Goal: Task Accomplishment & Management: Complete application form

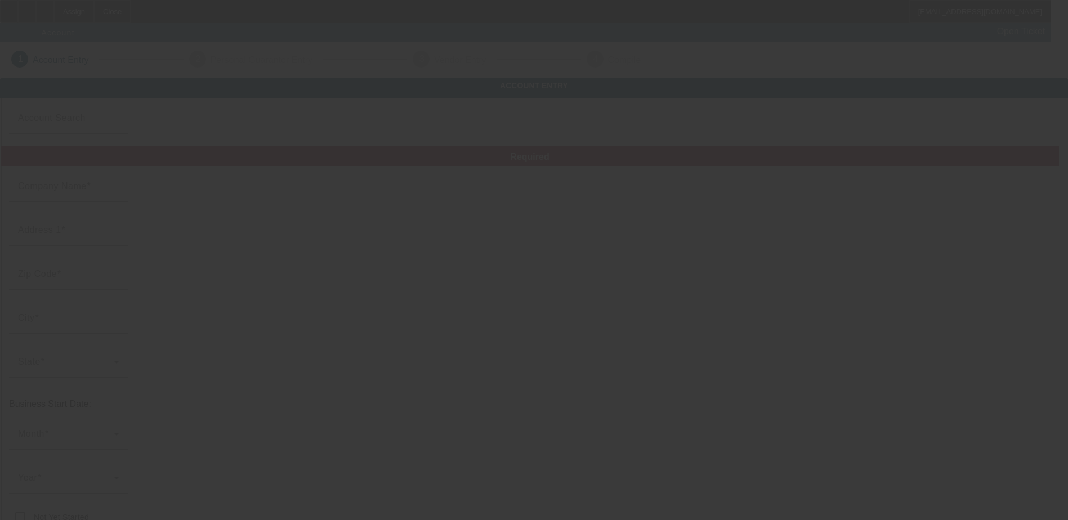
type input "[PERSON_NAME] AUTO"
type input "[STREET_ADDRESS]"
type input "19133"
type input "[GEOGRAPHIC_DATA]"
type input "[PHONE_NUMBER]"
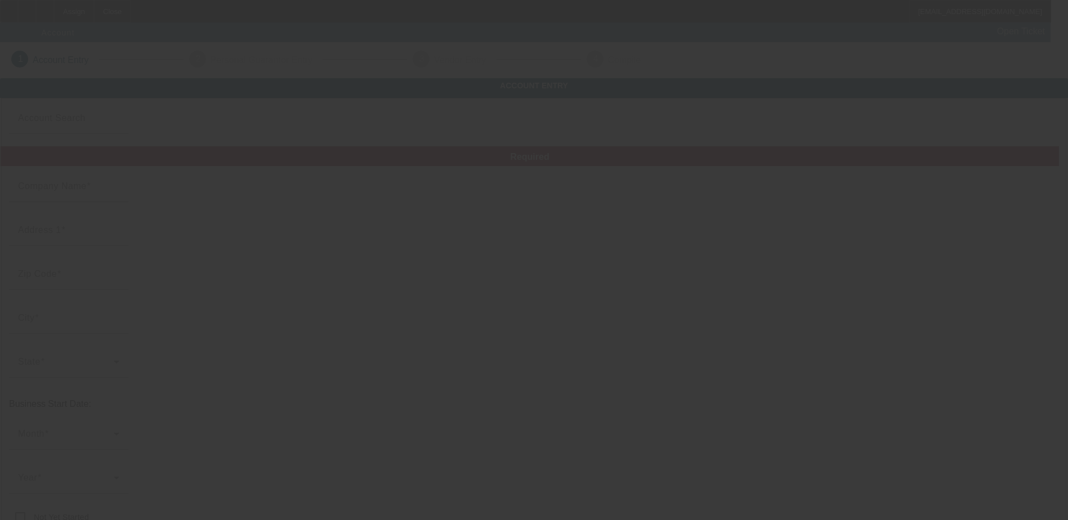
type input "# 1"
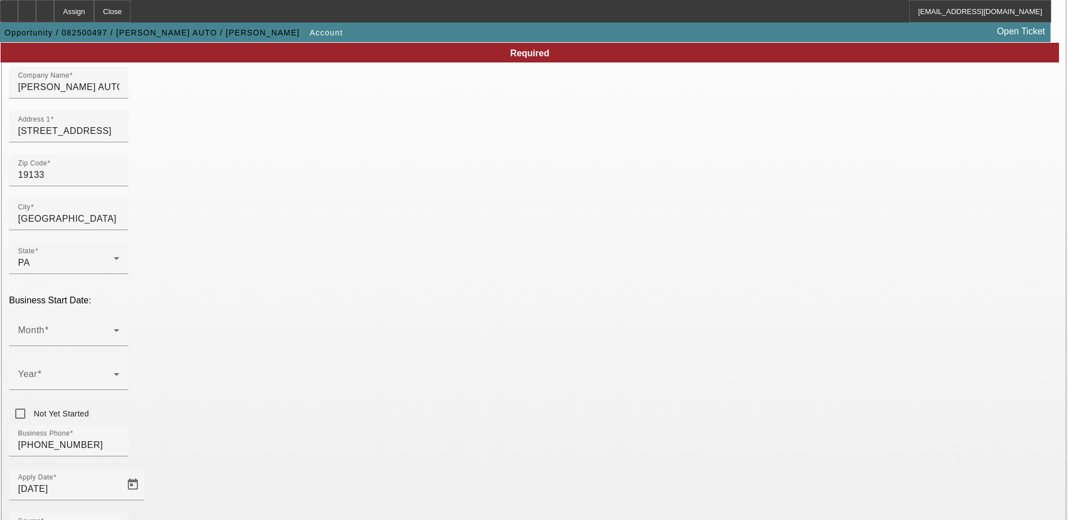
scroll to position [78, 0]
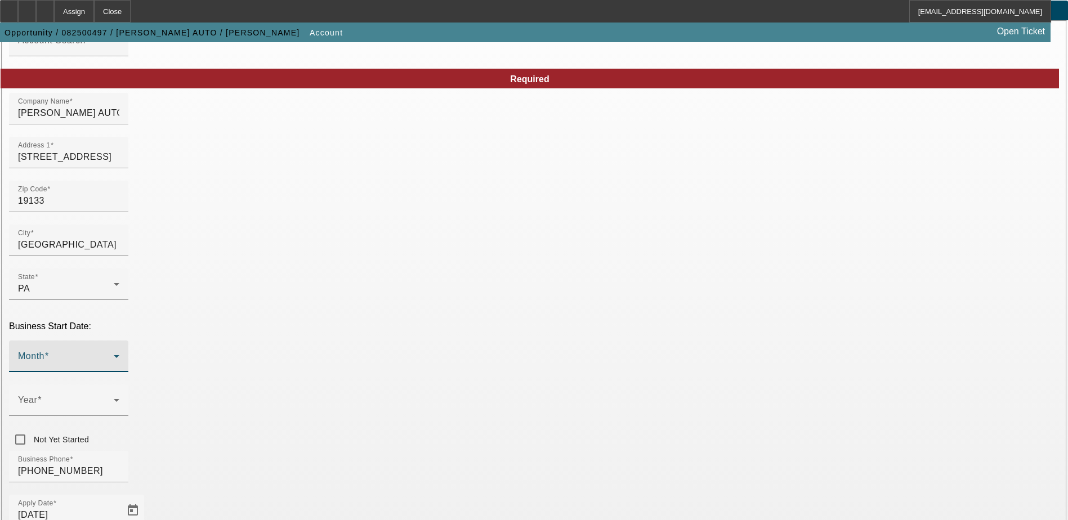
click at [114, 354] on span at bounding box center [66, 361] width 96 height 14
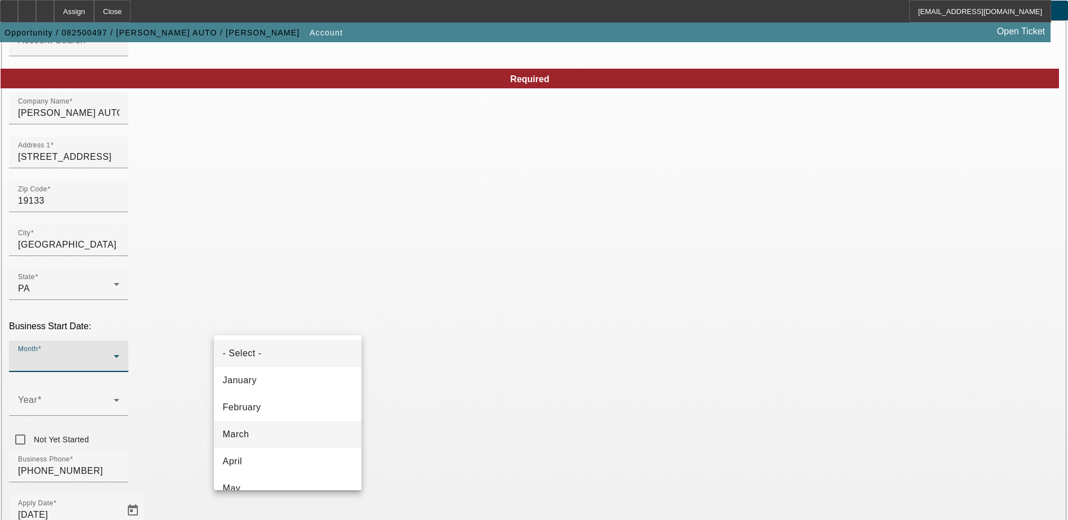
click at [259, 433] on mat-option "March" at bounding box center [287, 434] width 147 height 27
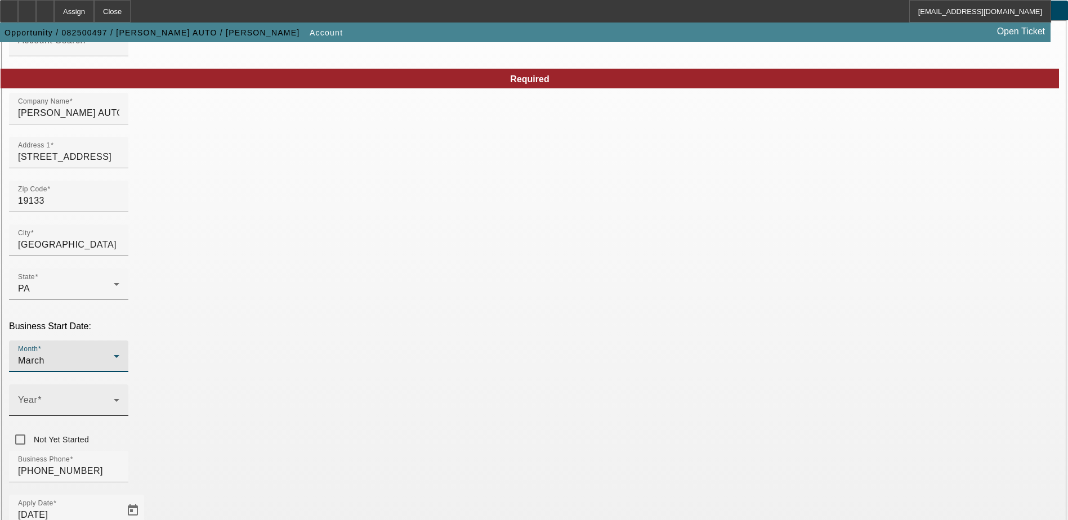
click at [37, 395] on mat-label "Year" at bounding box center [27, 400] width 19 height 10
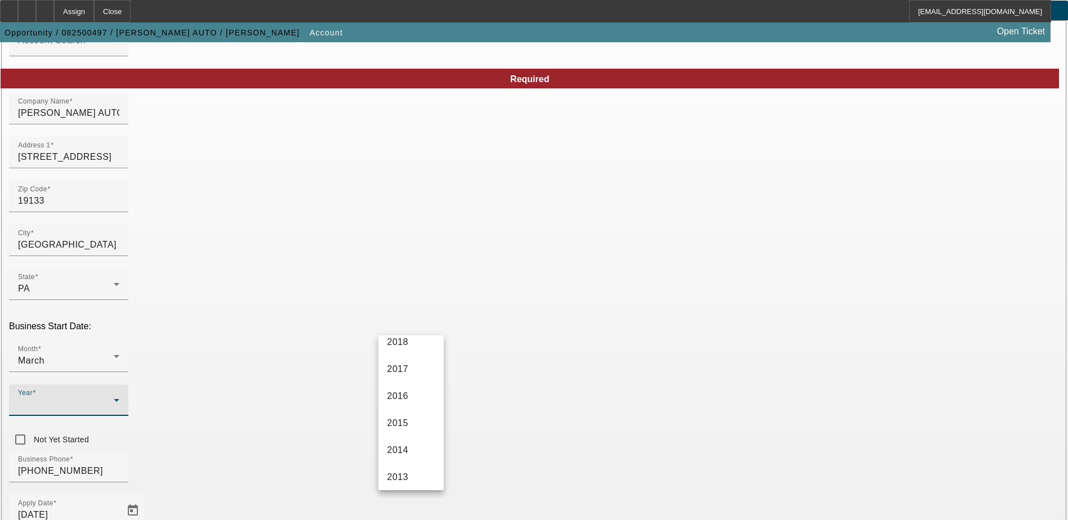
scroll to position [225, 0]
click at [412, 346] on mat-option "2020" at bounding box center [410, 344] width 65 height 27
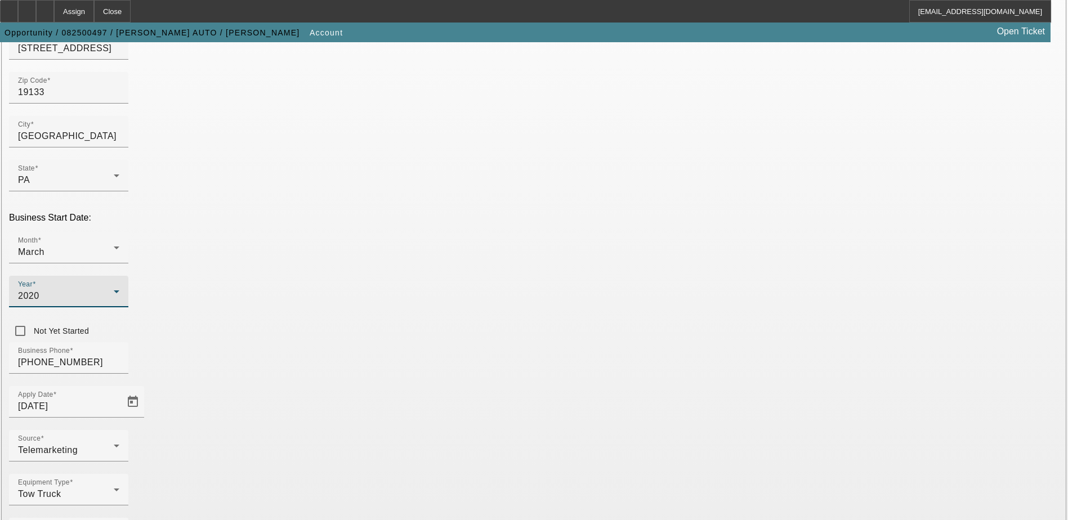
scroll to position [190, 0]
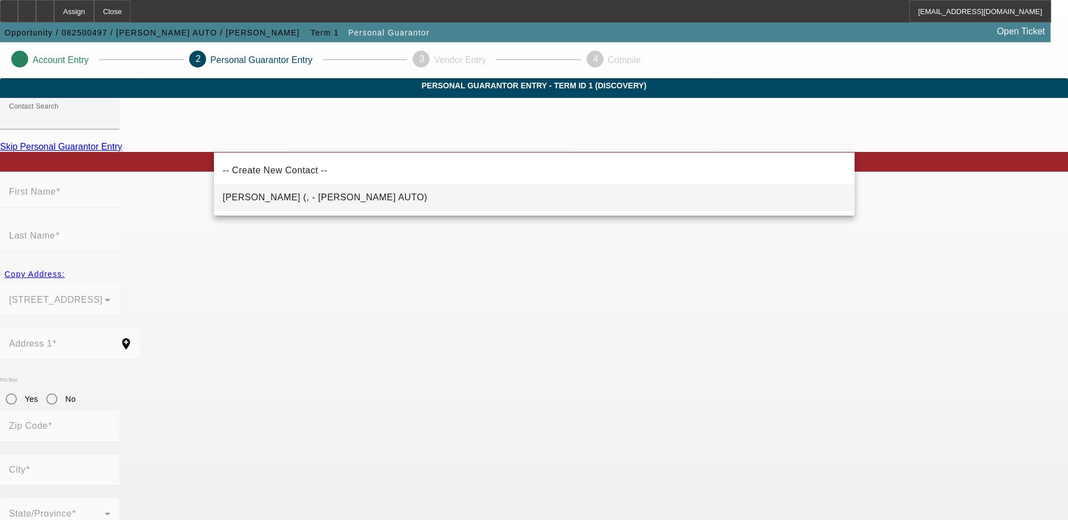
click at [350, 203] on span "Figueroa, Jose (, - JONNY BRAVO AUTO)" at bounding box center [325, 198] width 205 height 14
type input "Figueroa, Jose (, - JONNY BRAVO AUTO)"
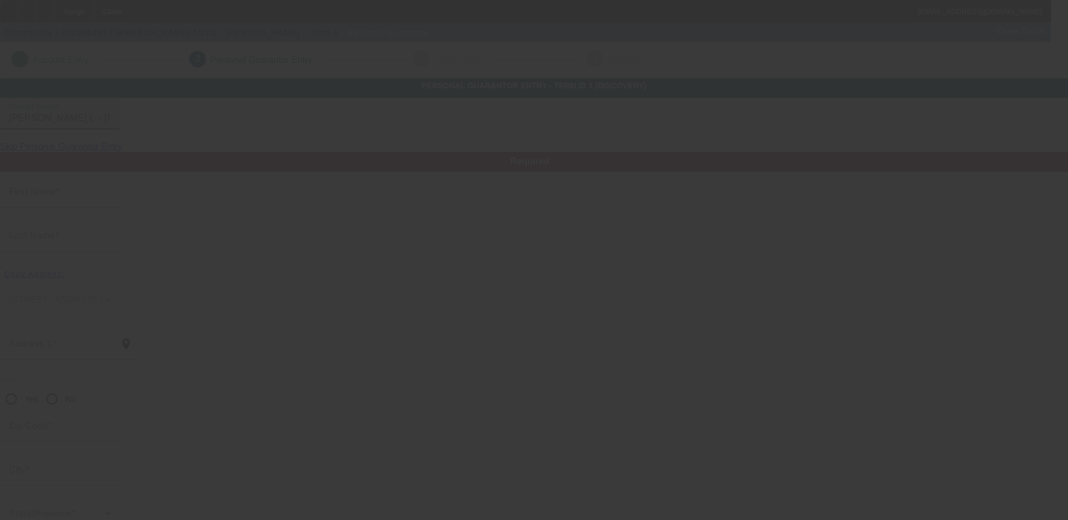
type input "Jose"
type input "Figueroa"
radio input "true"
type input "[PHONE_NUMBER]"
type input "towphilly215@gmail.com"
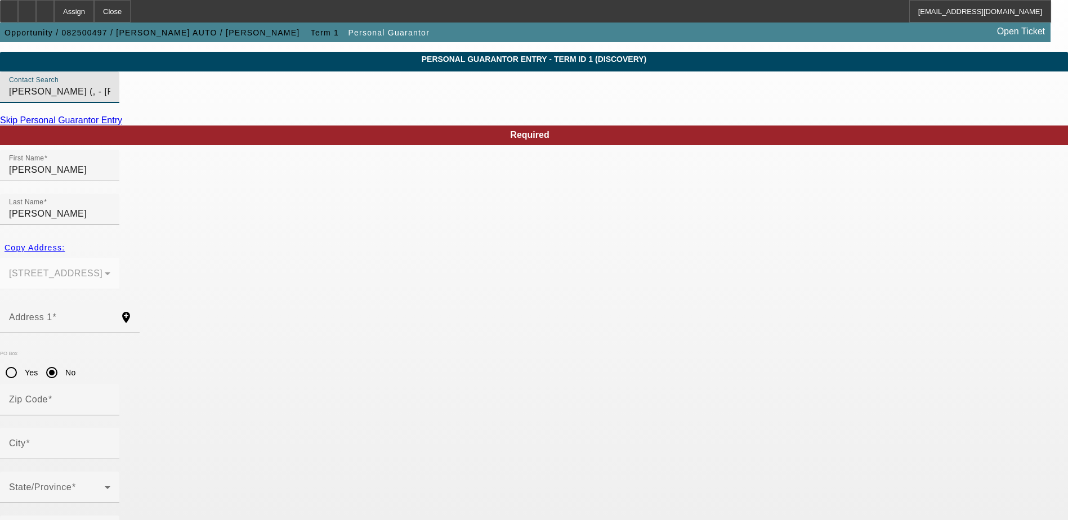
scroll to position [30, 0]
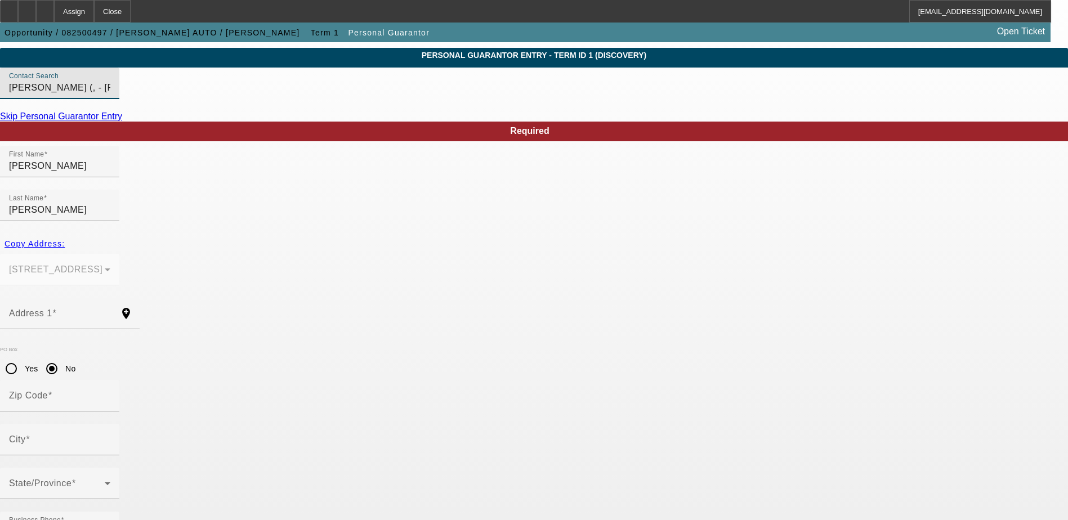
paste input "176-74-7410"
type input "176-74-7410"
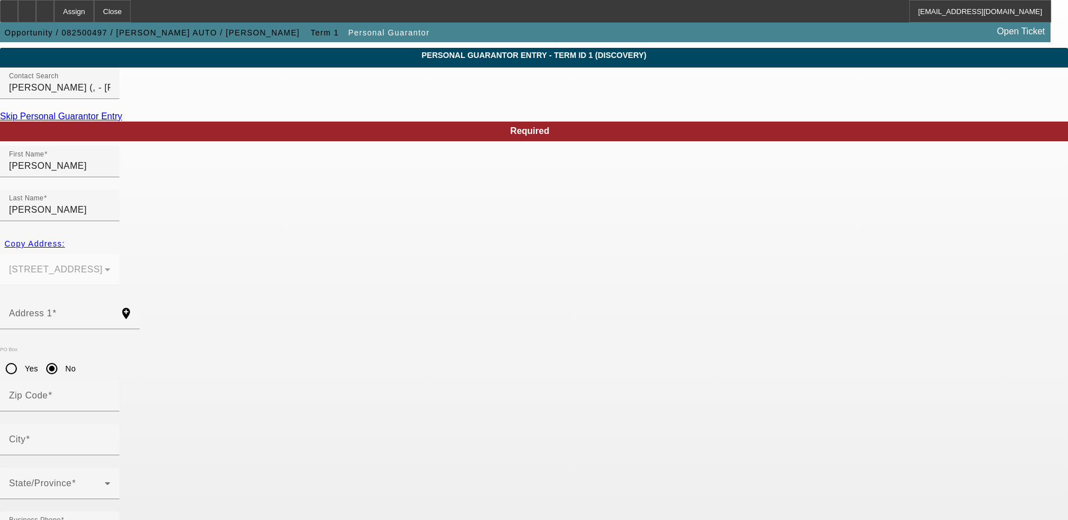
type input "100"
click at [65, 239] on span "Copy Address:" at bounding box center [35, 243] width 60 height 9
type input "2807 N 6th St"
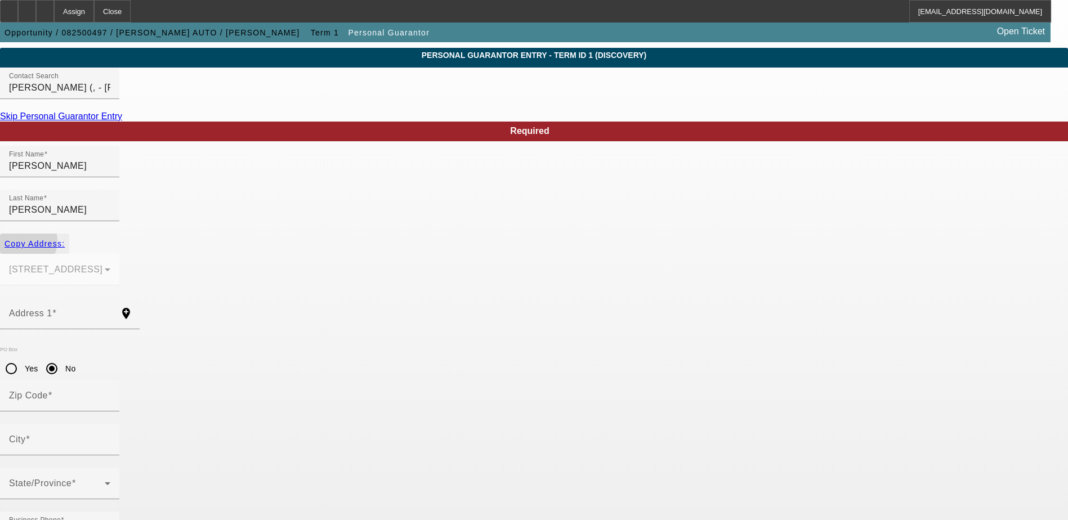
radio input "false"
type input "19133"
type input "Philadelphia"
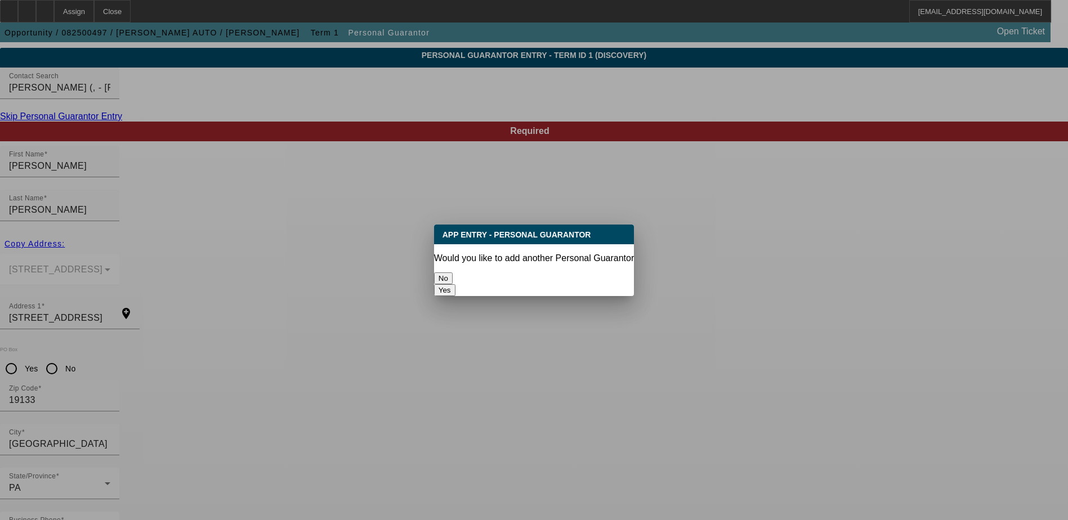
click at [453, 272] on button "No" at bounding box center [443, 278] width 19 height 12
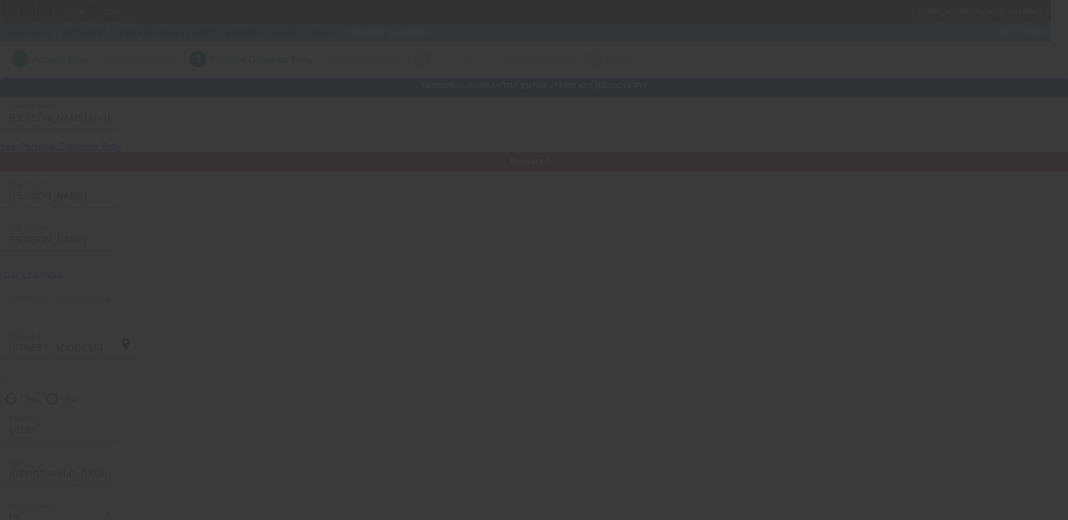
scroll to position [30, 0]
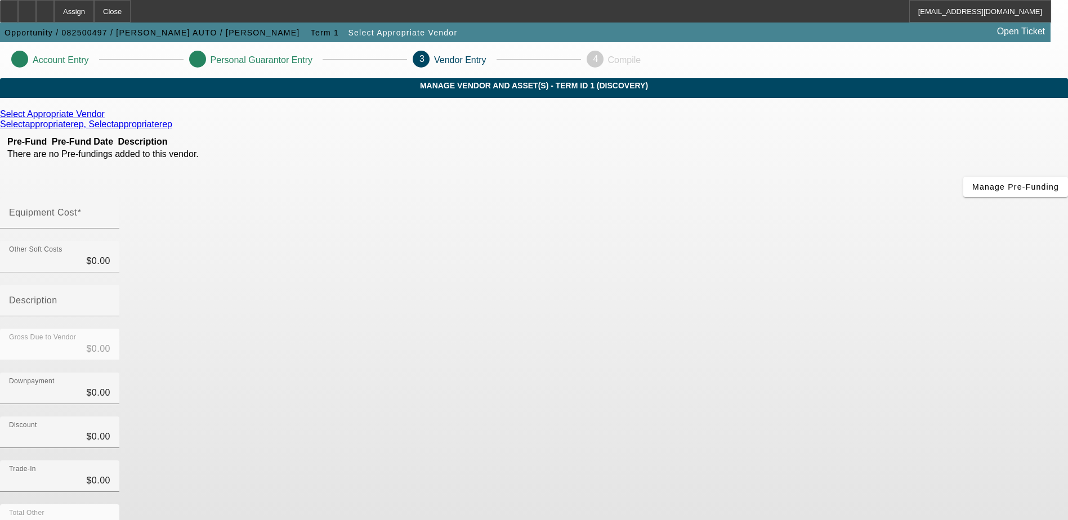
click at [108, 119] on icon at bounding box center [108, 114] width 0 height 10
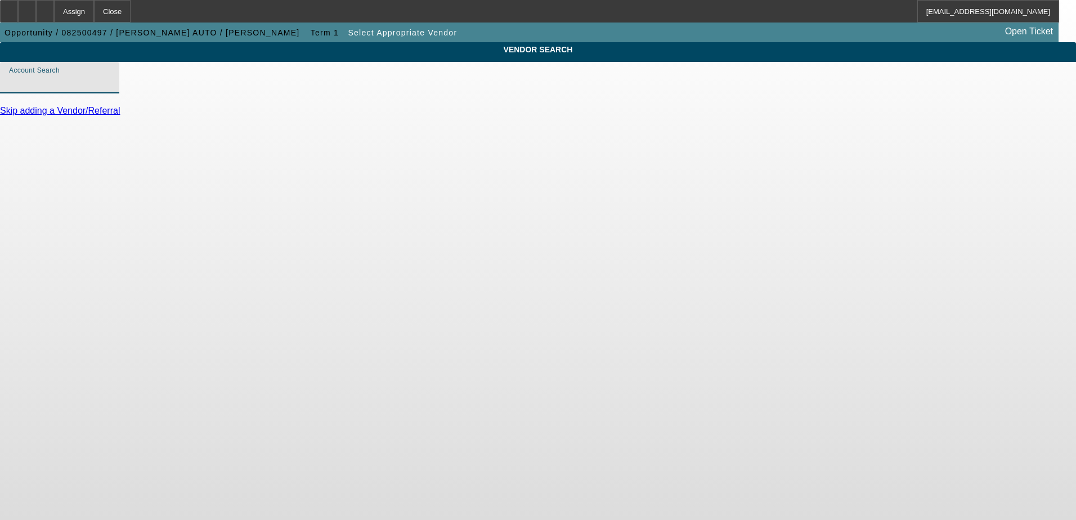
click at [110, 89] on input "Account Search" at bounding box center [59, 82] width 101 height 14
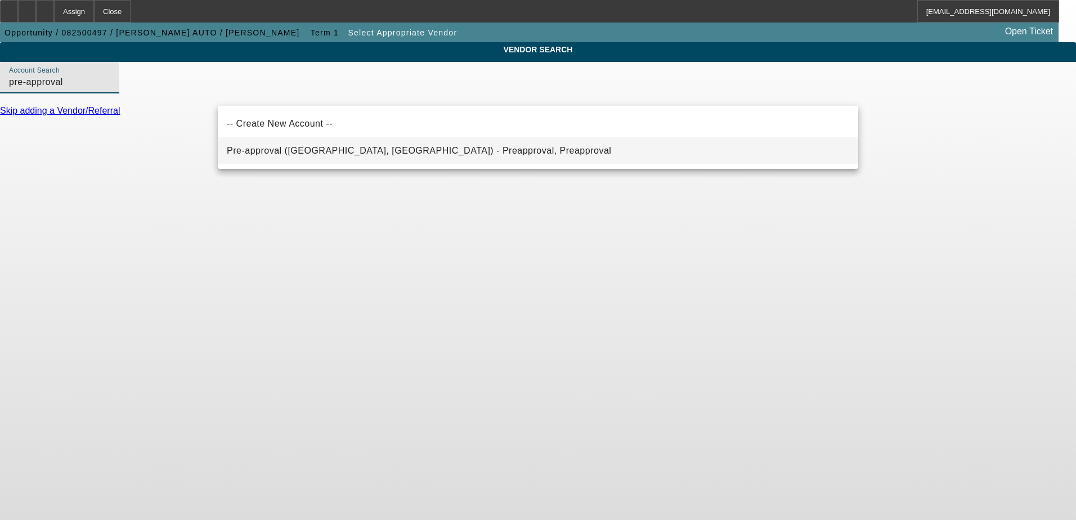
click at [307, 147] on span "Pre-approval (Northbrook, IL) - Preapproval, Preapproval" at bounding box center [419, 151] width 384 height 10
type input "Pre-approval (Northbrook, IL) - Preapproval, Preapproval"
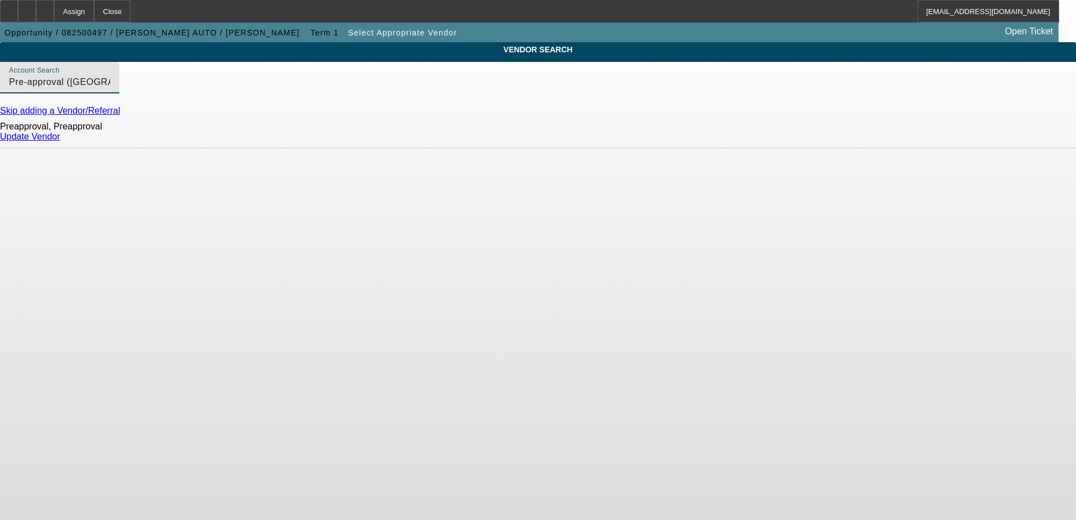
click at [60, 141] on link "Update Vendor" at bounding box center [30, 137] width 60 height 10
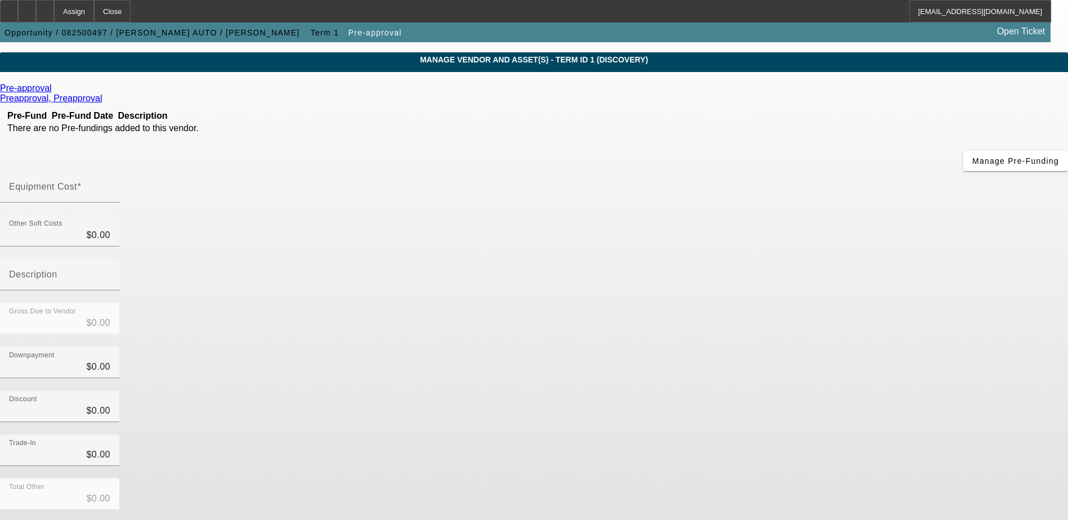
scroll to position [50, 0]
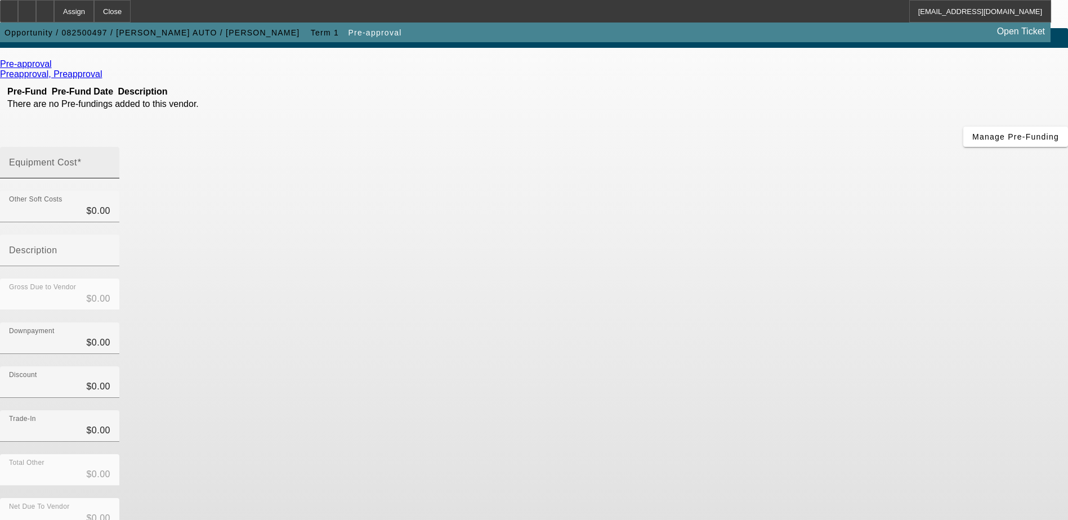
click at [77, 158] on mat-label "Equipment Cost" at bounding box center [43, 163] width 68 height 10
click at [110, 160] on input "Equipment Cost" at bounding box center [59, 167] width 101 height 14
type input "1"
type input "$1.00"
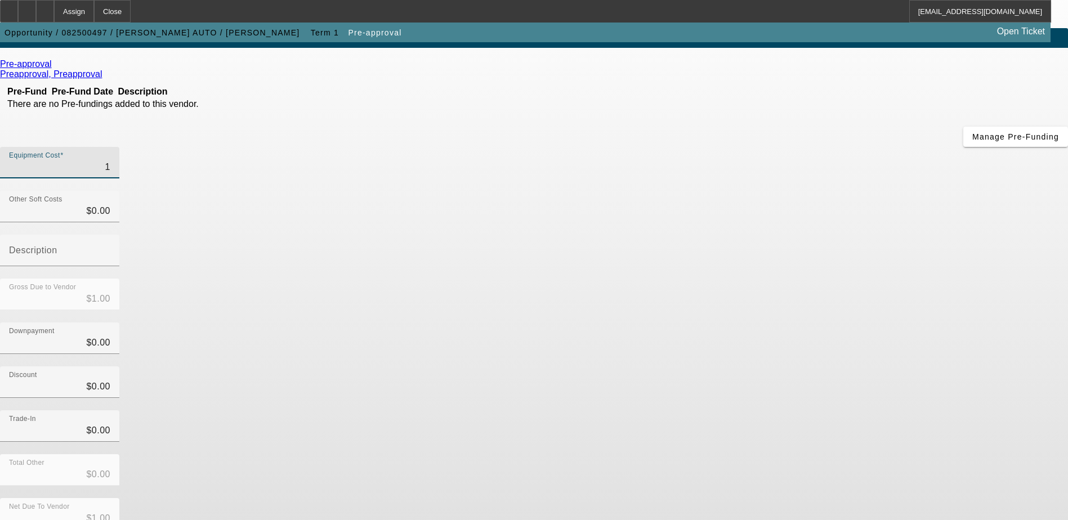
type input "10"
type input "$10.00"
type input "100"
type input "$100.00"
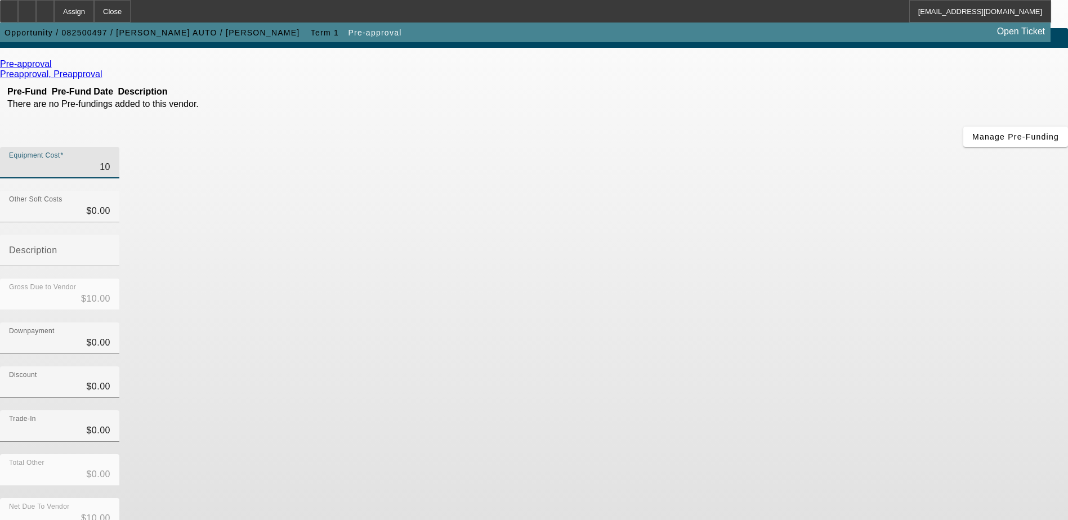
type input "$100.00"
type input "1000"
type input "$1,000.00"
type input "10000"
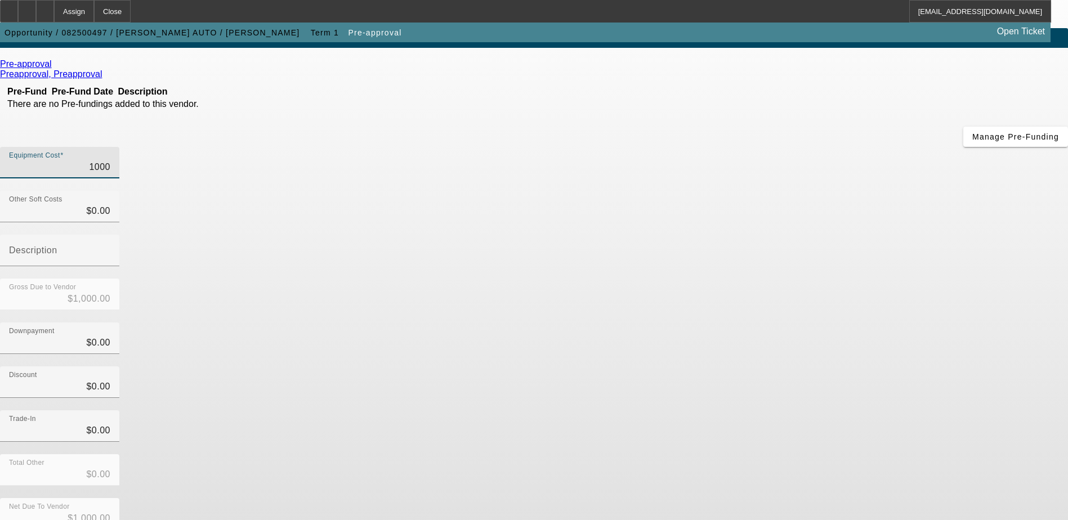
type input "$10,000.00"
type input "100000"
type input "$100,000.00"
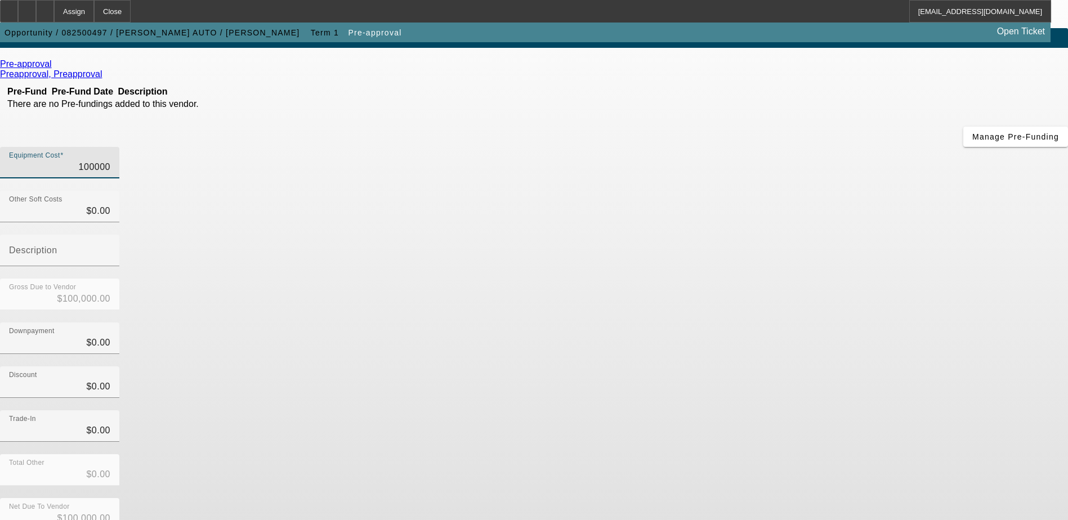
type input "$100,000.00"
click at [401, 305] on div "Pre-approval Preapproval, Preapproval Pre-Fund Pre-Fund Date Description There …" at bounding box center [534, 306] width 1068 height 495
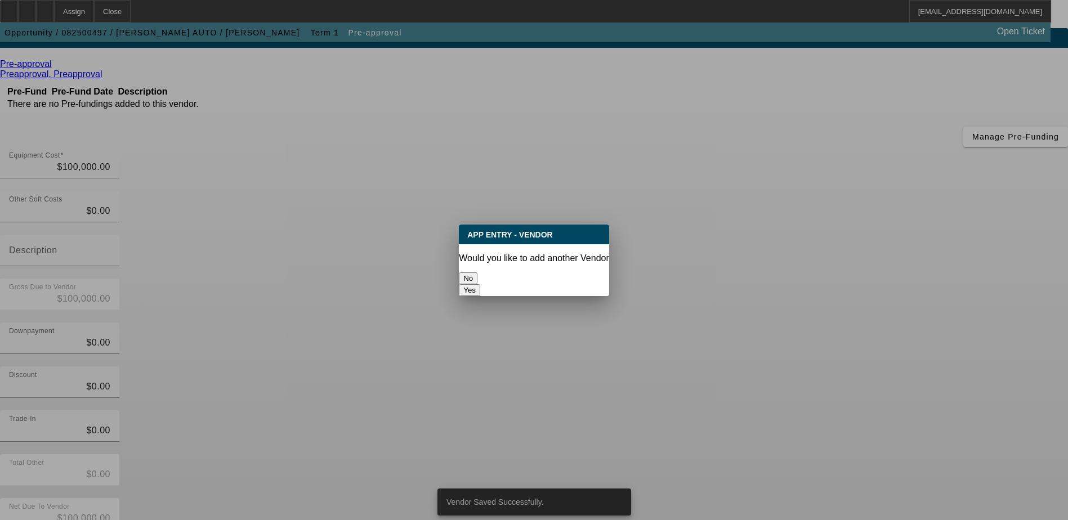
scroll to position [0, 0]
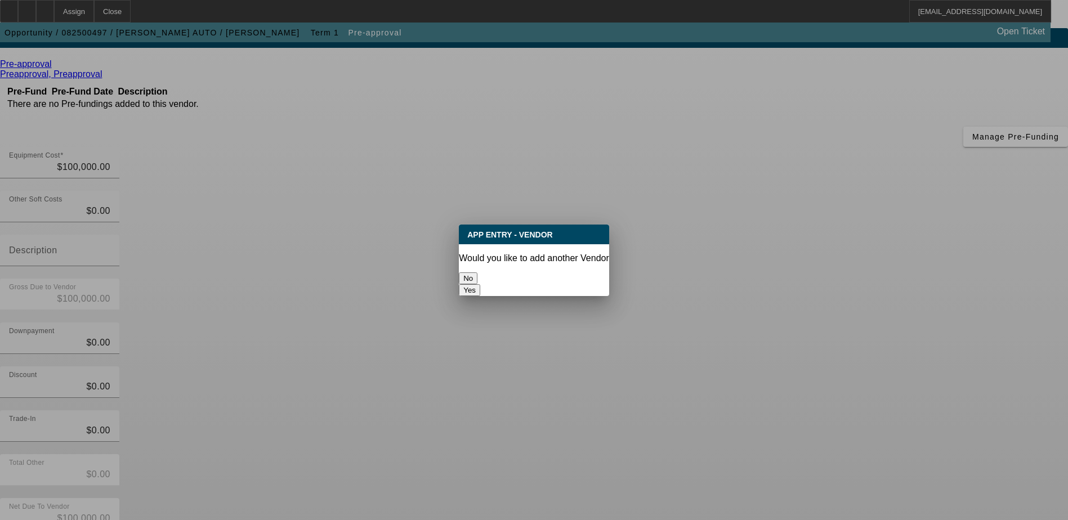
click at [477, 272] on button "No" at bounding box center [468, 278] width 19 height 12
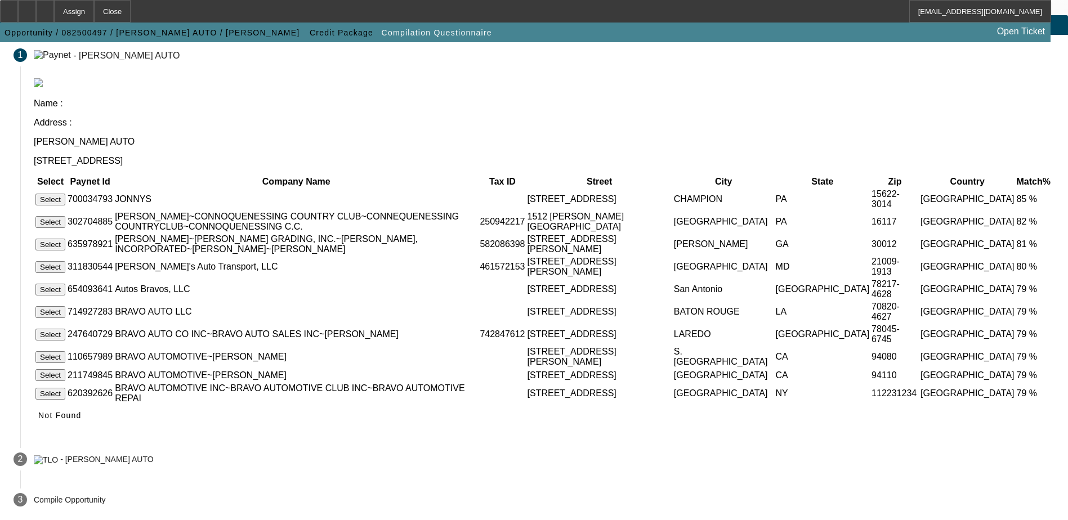
scroll to position [75, 0]
click at [38, 416] on icon at bounding box center [38, 415] width 0 height 9
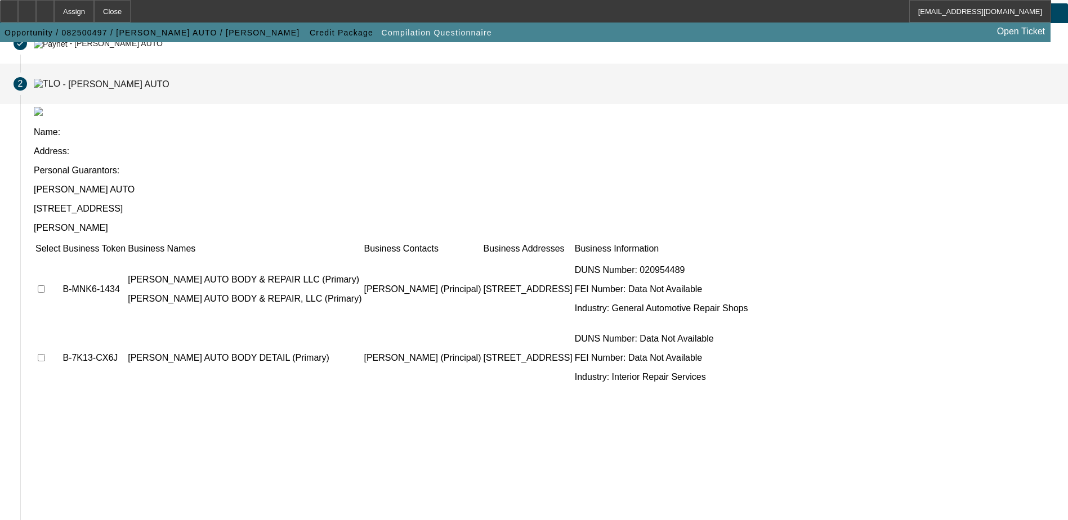
click at [45, 285] on input "checkbox" at bounding box center [41, 288] width 7 height 7
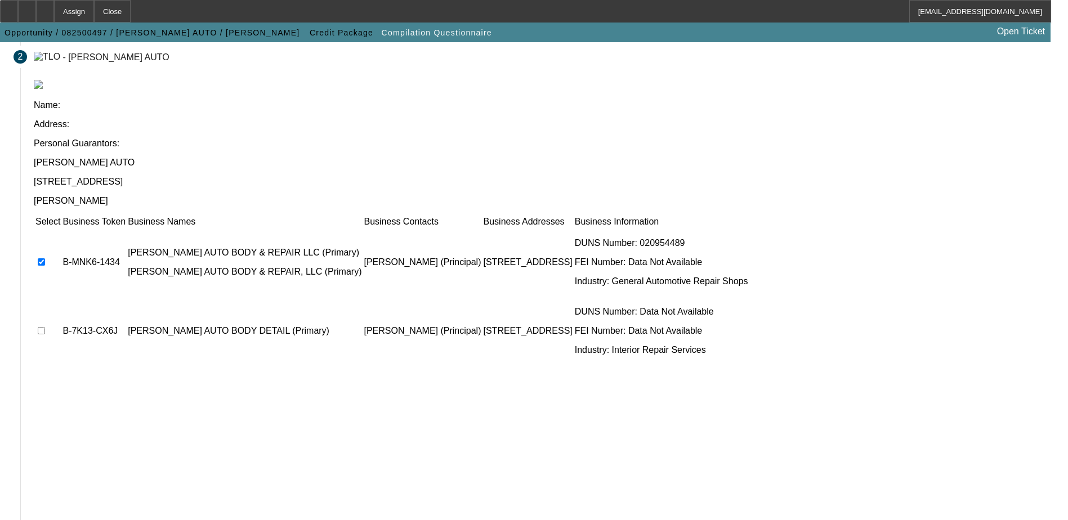
scroll to position [102, 0]
click at [45, 258] on input "checkbox" at bounding box center [41, 261] width 7 height 7
checkbox input "false"
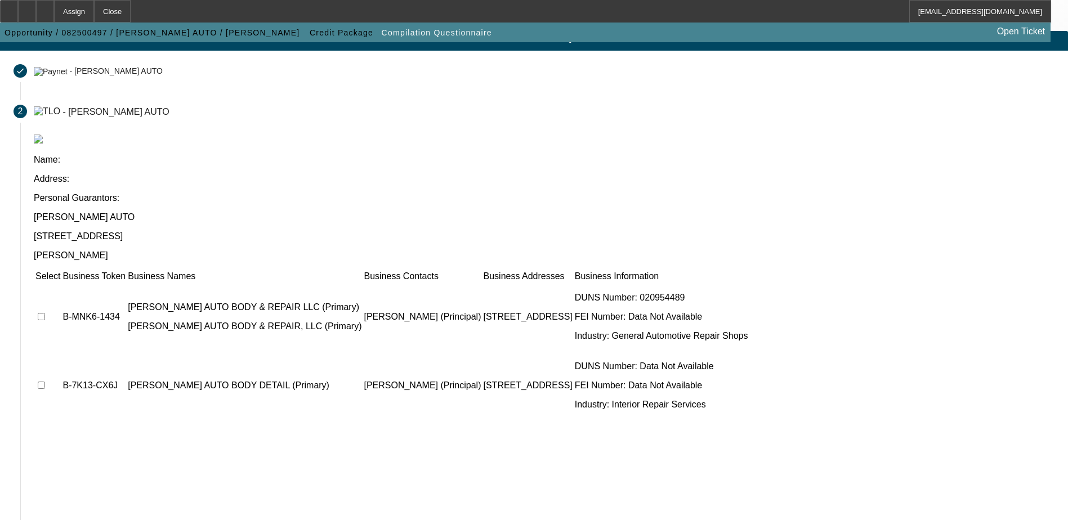
scroll to position [0, 0]
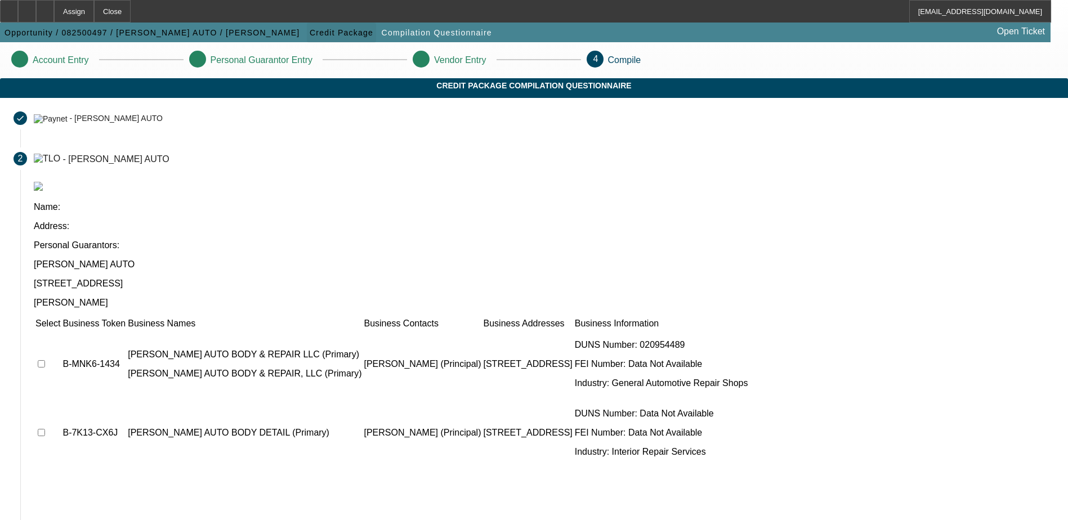
click at [310, 32] on span "Credit Package" at bounding box center [342, 32] width 64 height 9
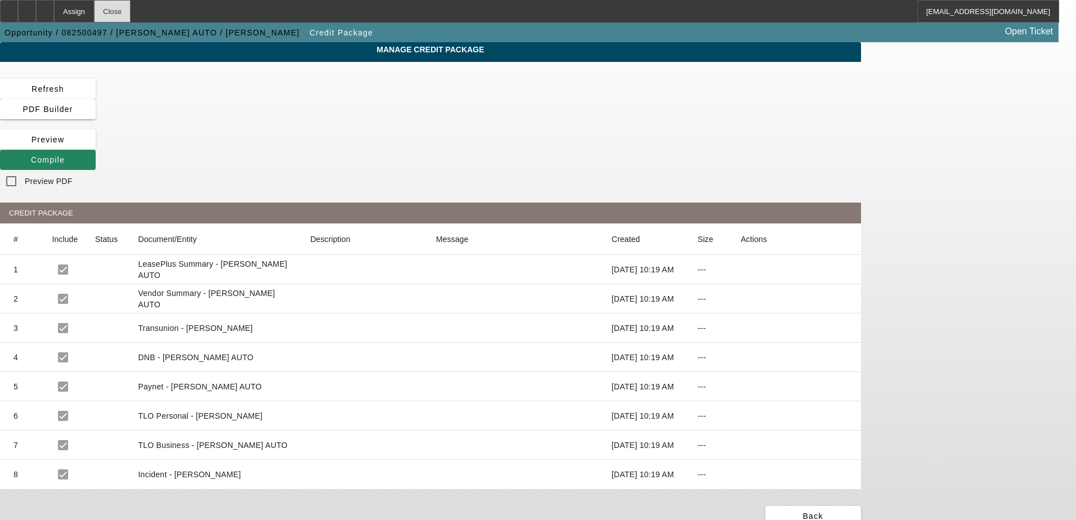
click at [131, 12] on div "Close" at bounding box center [112, 11] width 37 height 23
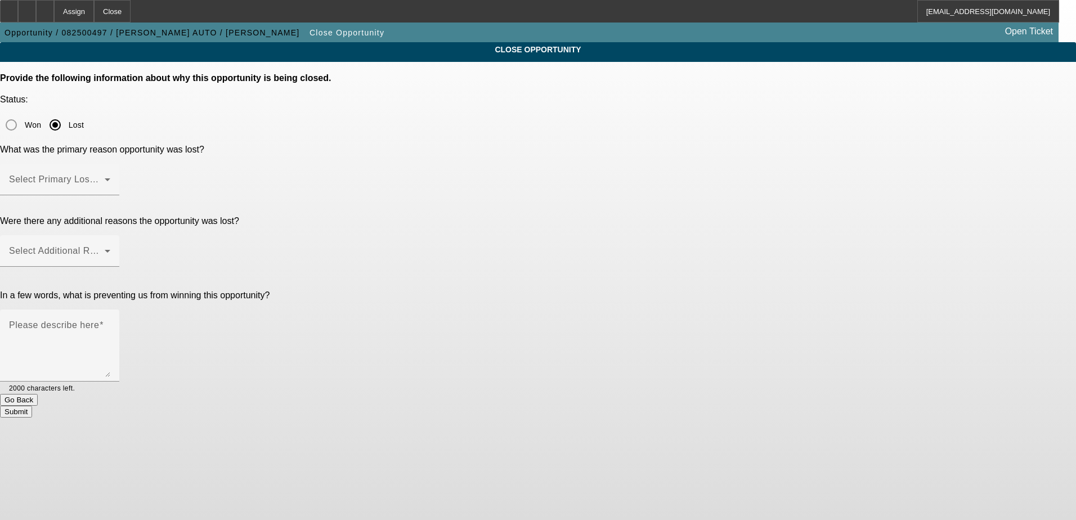
click at [38, 394] on button "Go Back" at bounding box center [19, 400] width 38 height 12
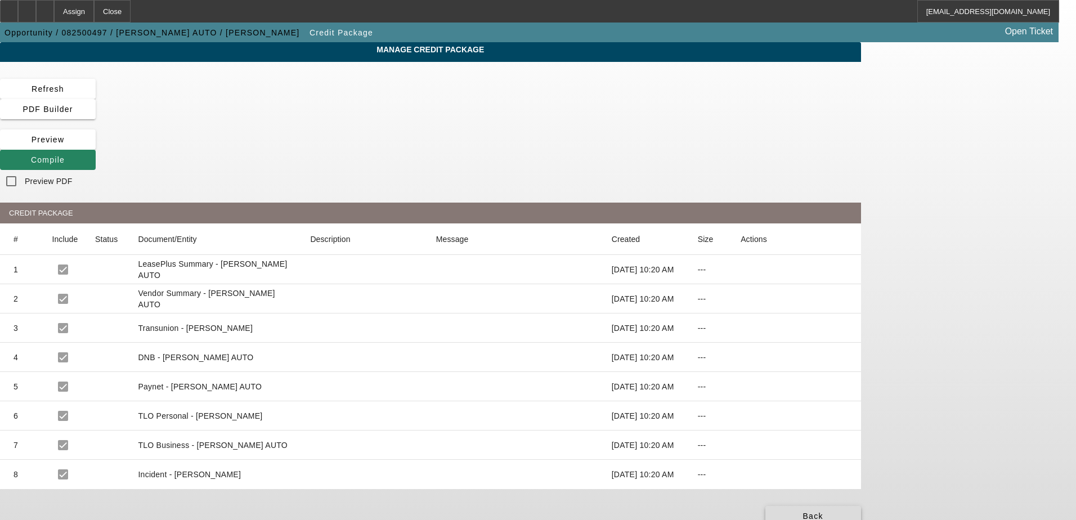
click at [824, 512] on span "Back" at bounding box center [813, 516] width 20 height 9
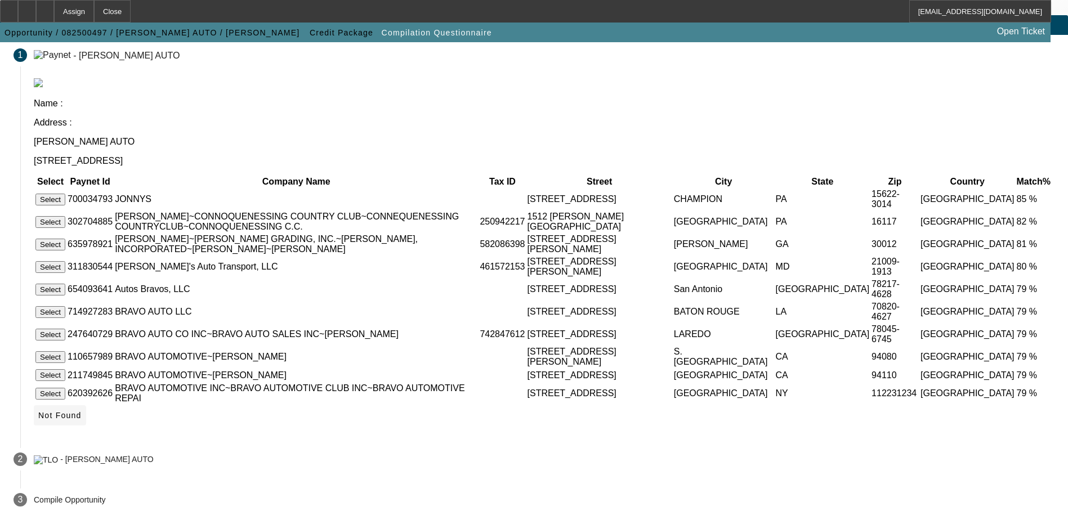
scroll to position [75, 0]
click at [82, 417] on span "Not Found" at bounding box center [59, 415] width 43 height 9
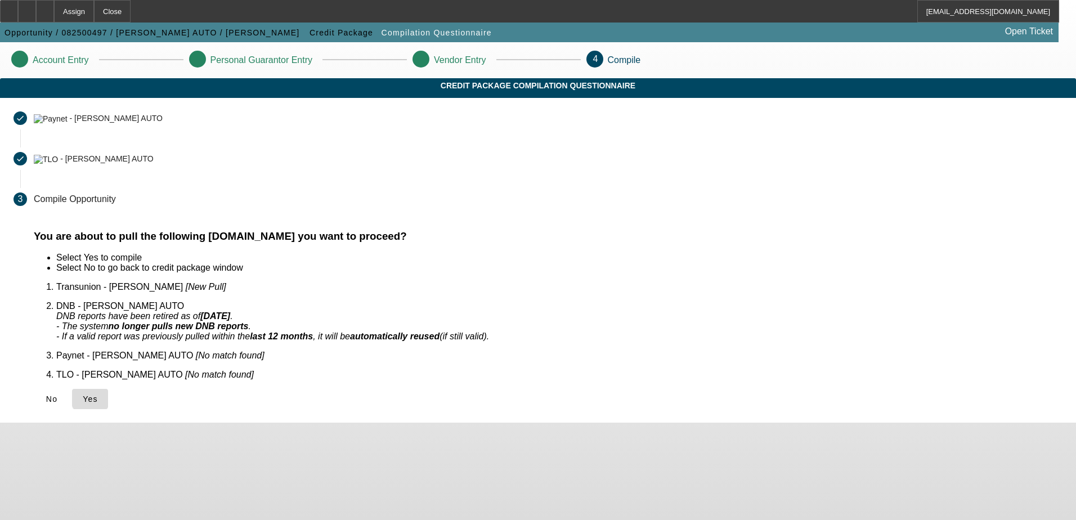
click at [98, 395] on span "Yes" at bounding box center [90, 399] width 15 height 9
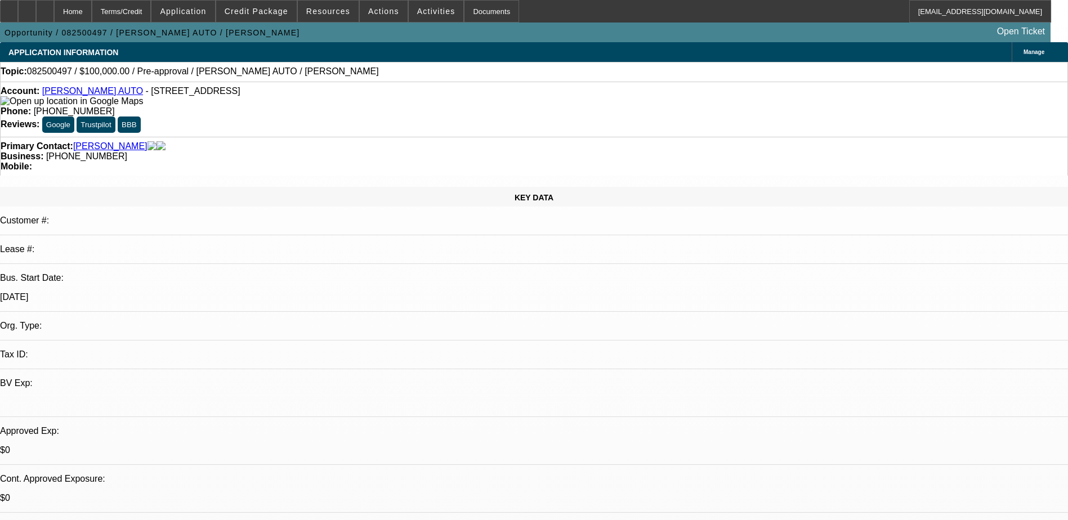
select select "0"
select select "2"
select select "0.1"
select select "1"
select select "2"
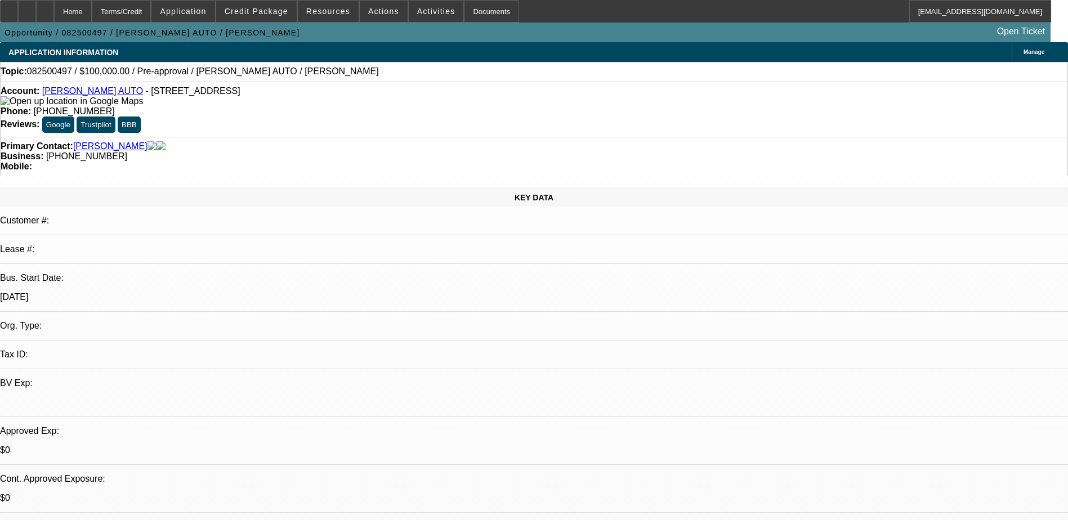
select select "4"
click at [206, 7] on span "Application" at bounding box center [183, 11] width 46 height 9
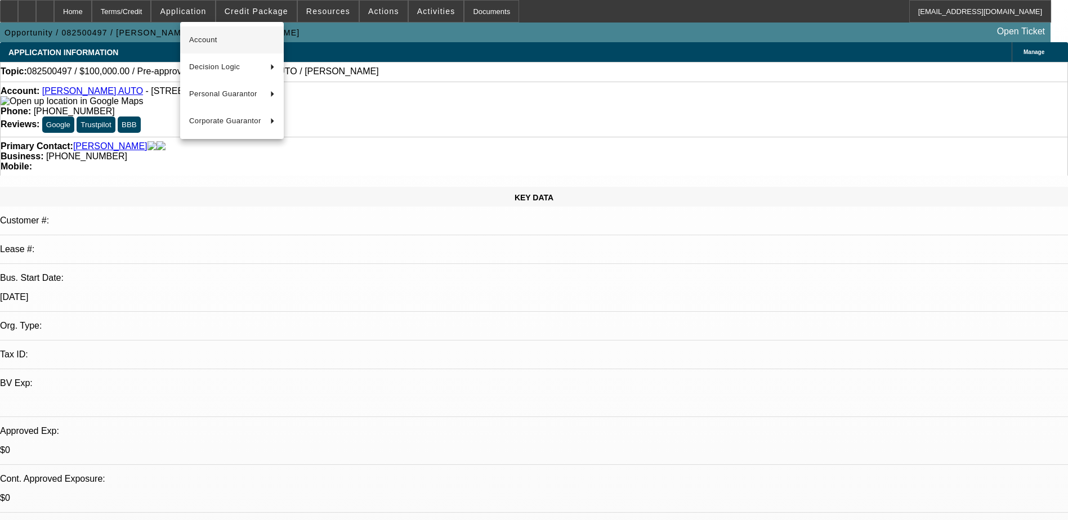
click at [213, 38] on span "Account" at bounding box center [232, 40] width 86 height 14
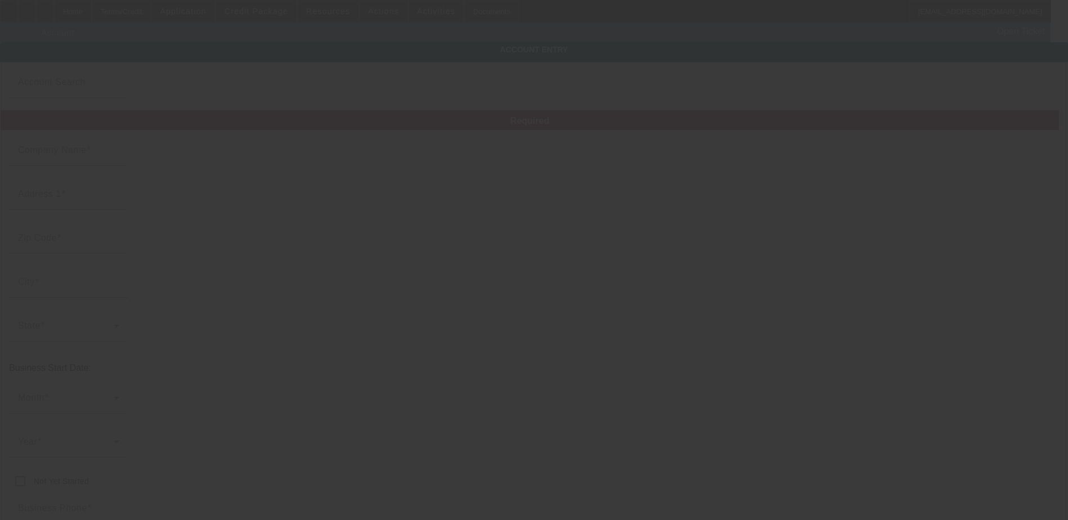
type input "[PERSON_NAME] AUTO"
type input "2807 N 6th St"
type input "19133"
type input "Philadelphia"
type input "[PHONE_NUMBER]"
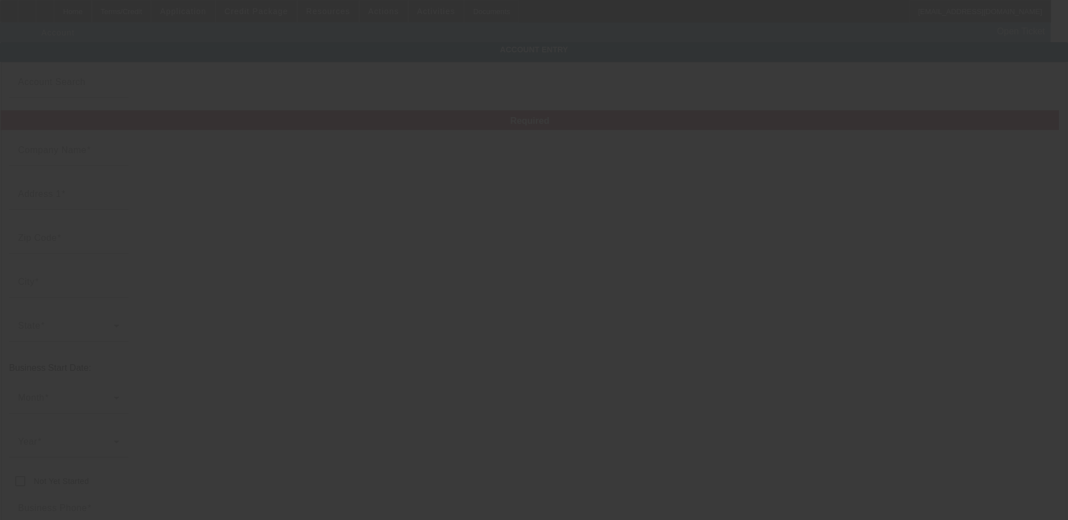
type input "# 1"
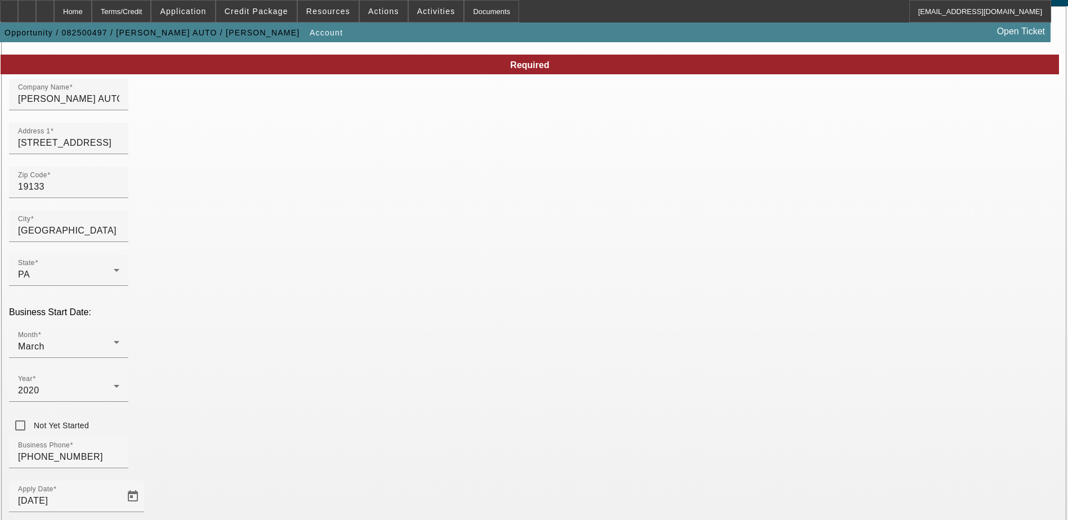
scroll to position [56, 0]
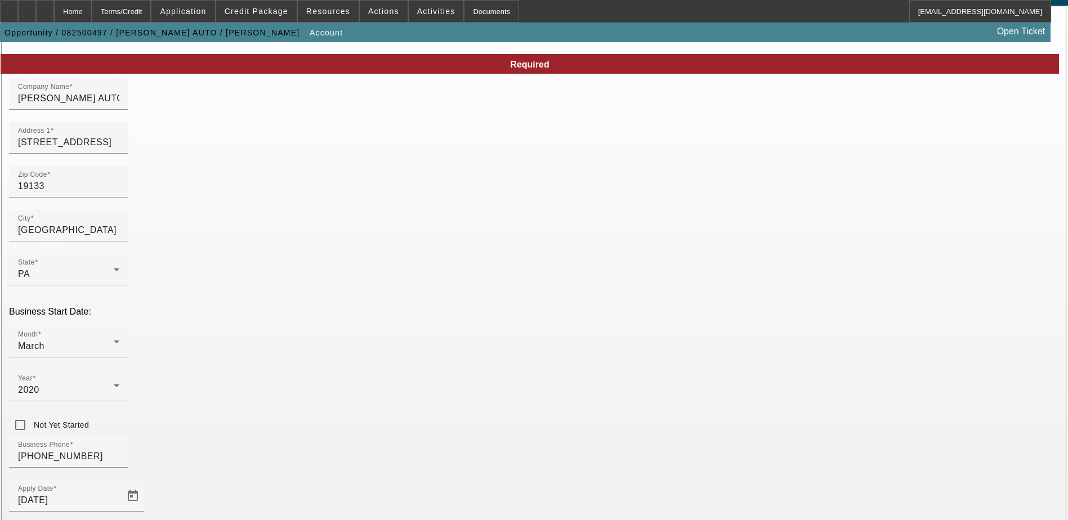
paste input "834656919"
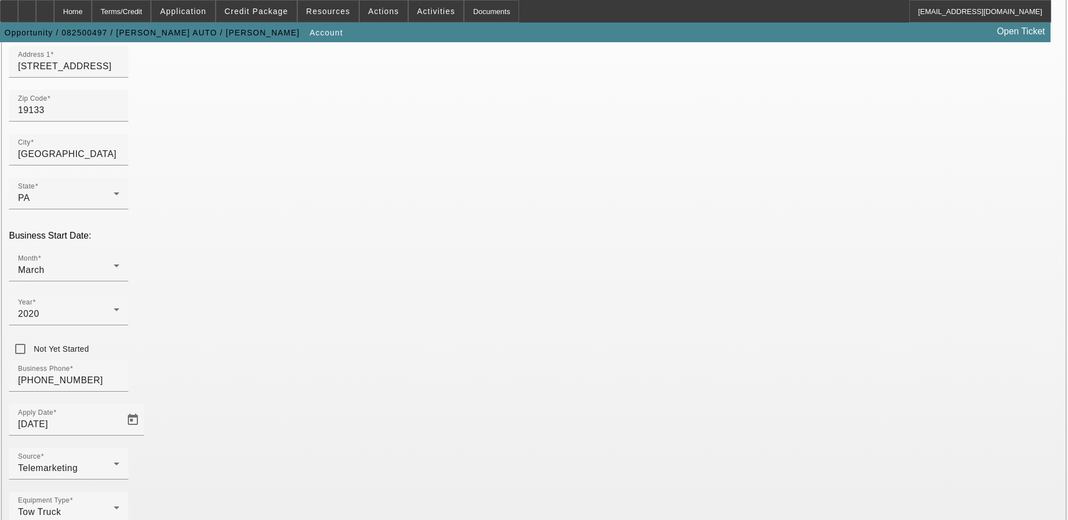
scroll to position [144, 0]
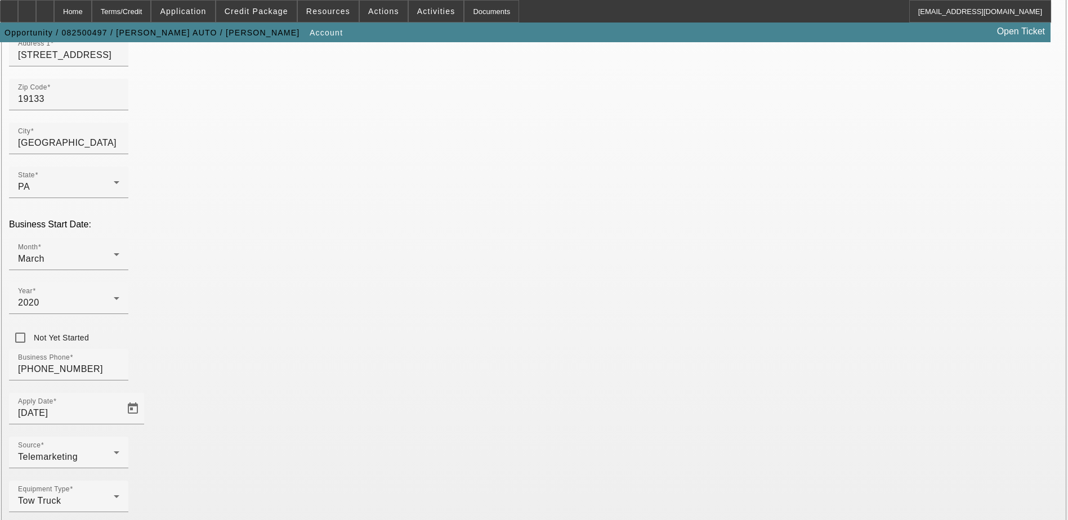
type input "834656919"
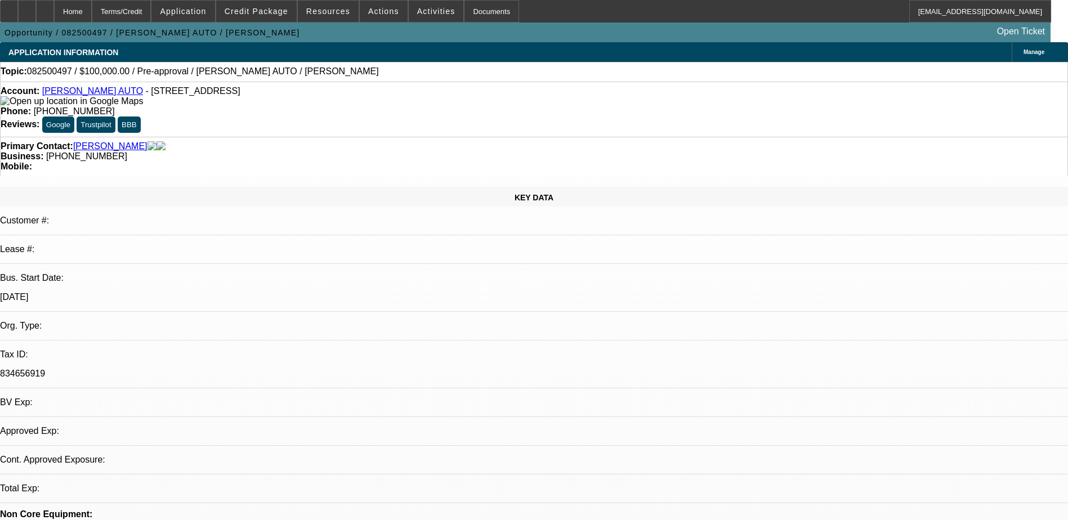
select select "0"
select select "2"
select select "0.1"
select select "4"
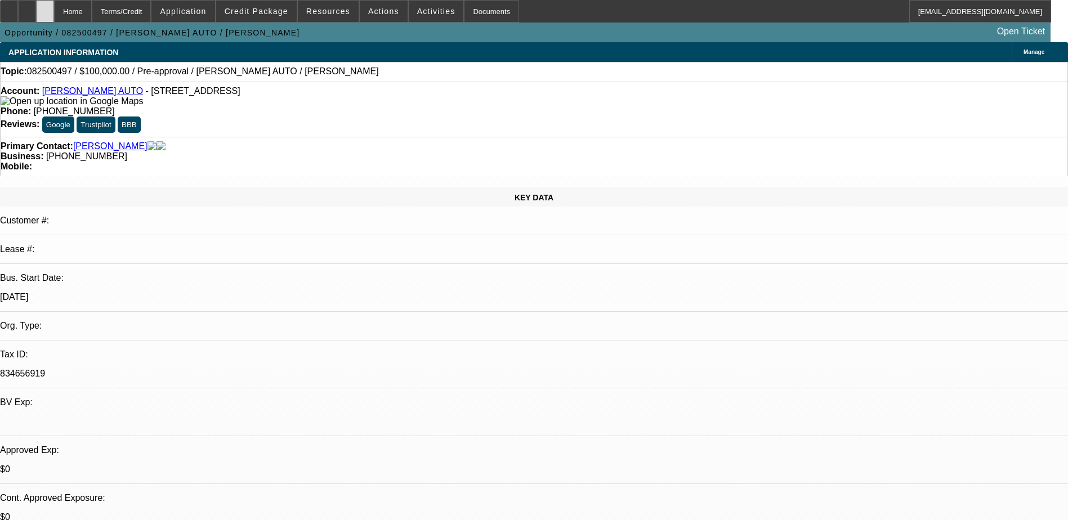
click at [54, 8] on div at bounding box center [45, 11] width 18 height 23
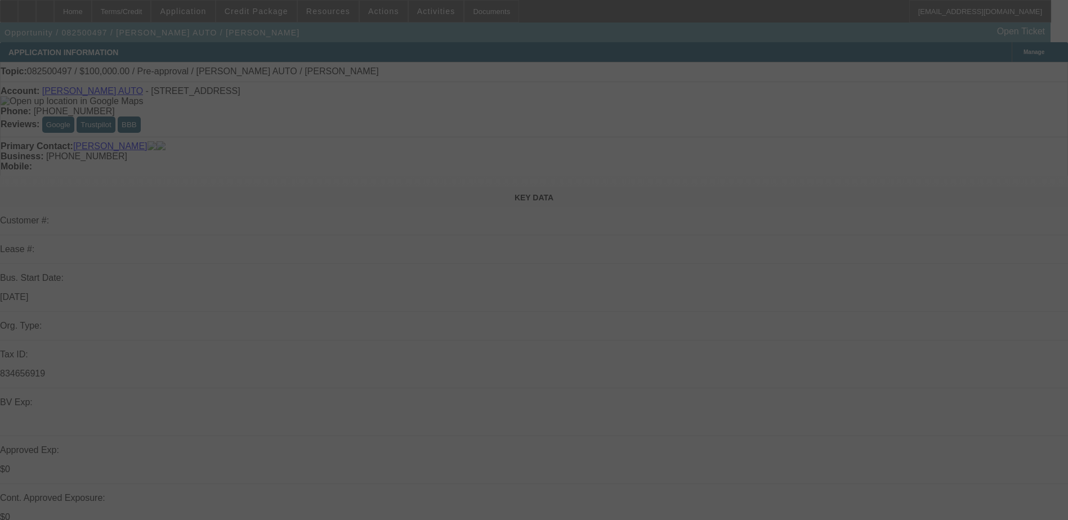
select select "0"
select select "2"
select select "0.1"
select select "4"
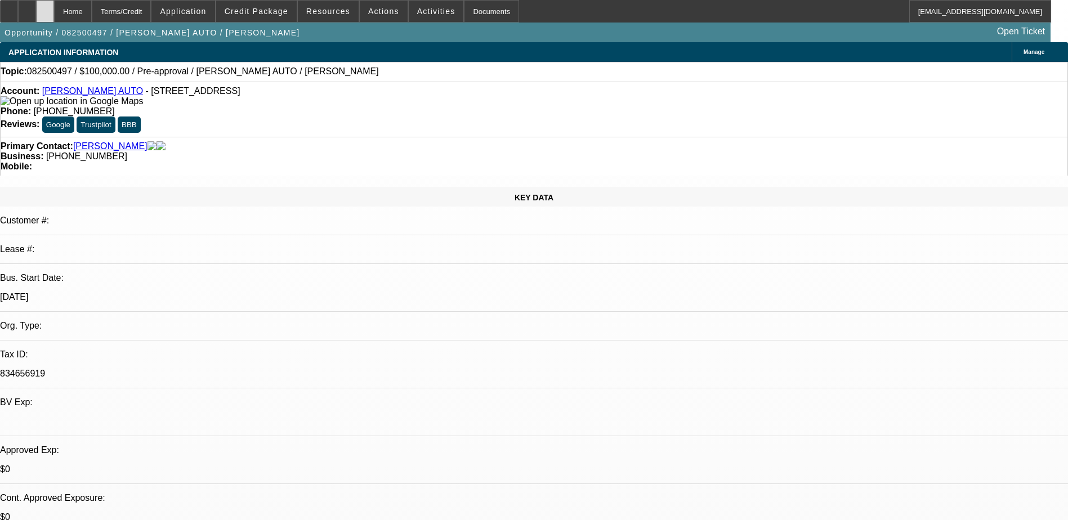
click at [54, 11] on div at bounding box center [45, 11] width 18 height 23
select select "0"
select select "2"
select select "0.1"
select select "1"
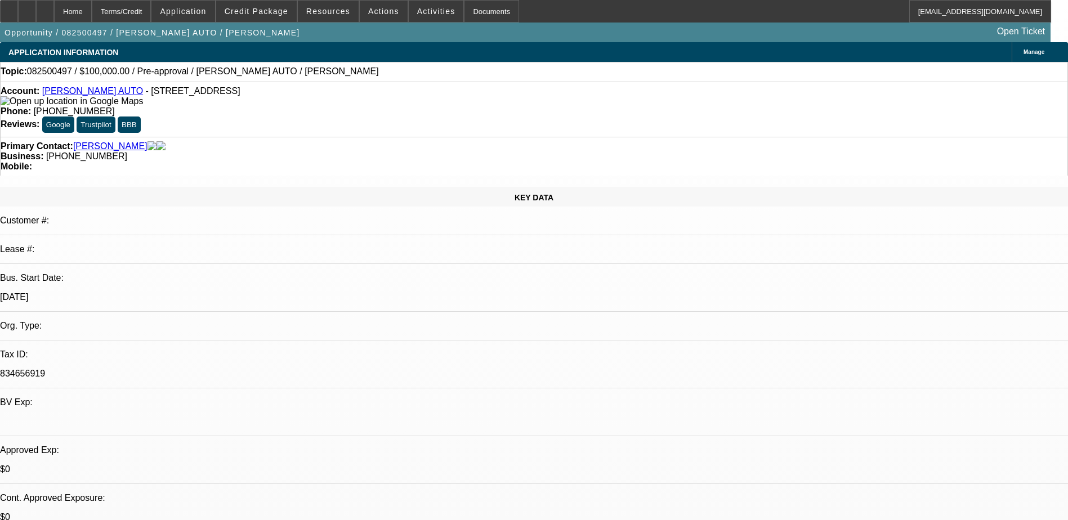
select select "2"
select select "4"
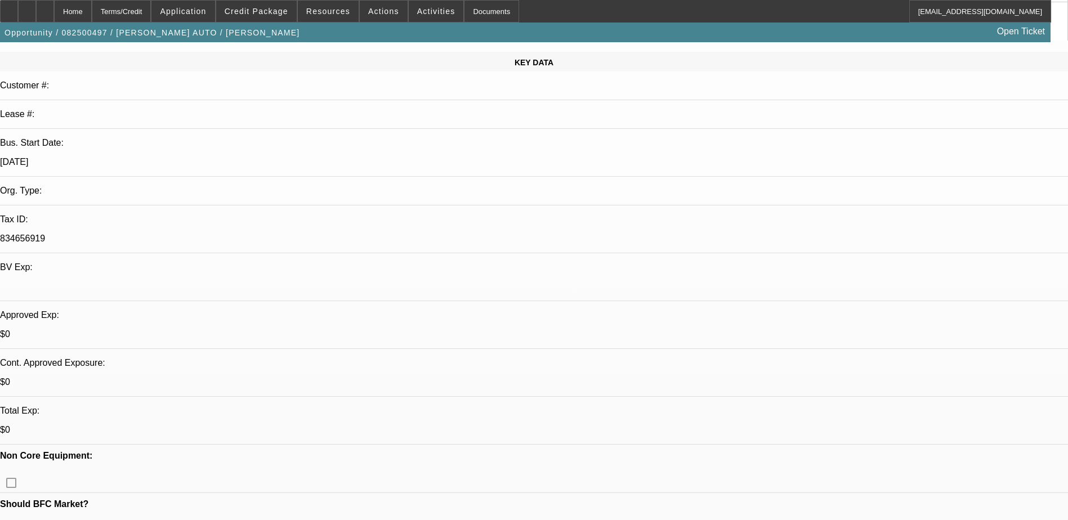
scroll to position [169, 0]
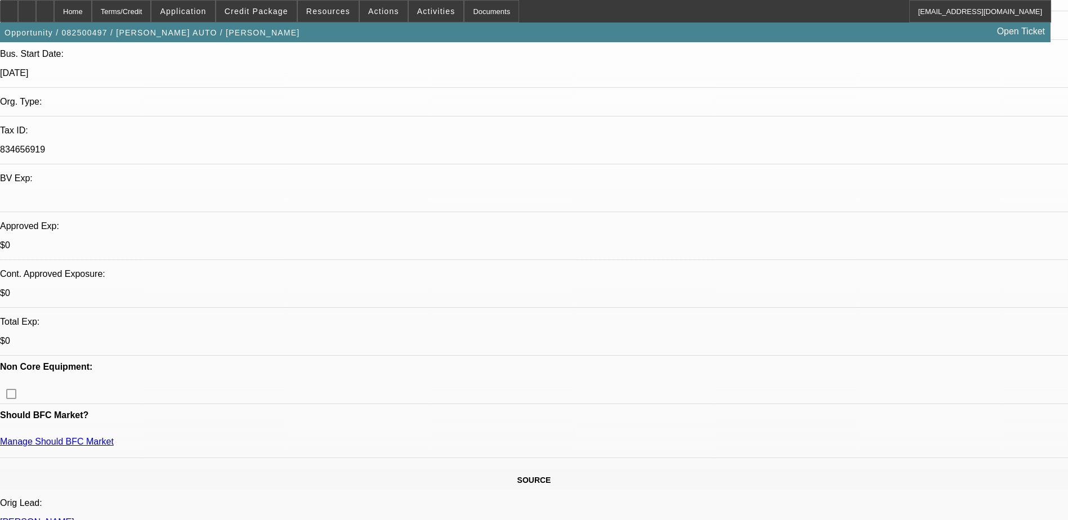
scroll to position [225, 0]
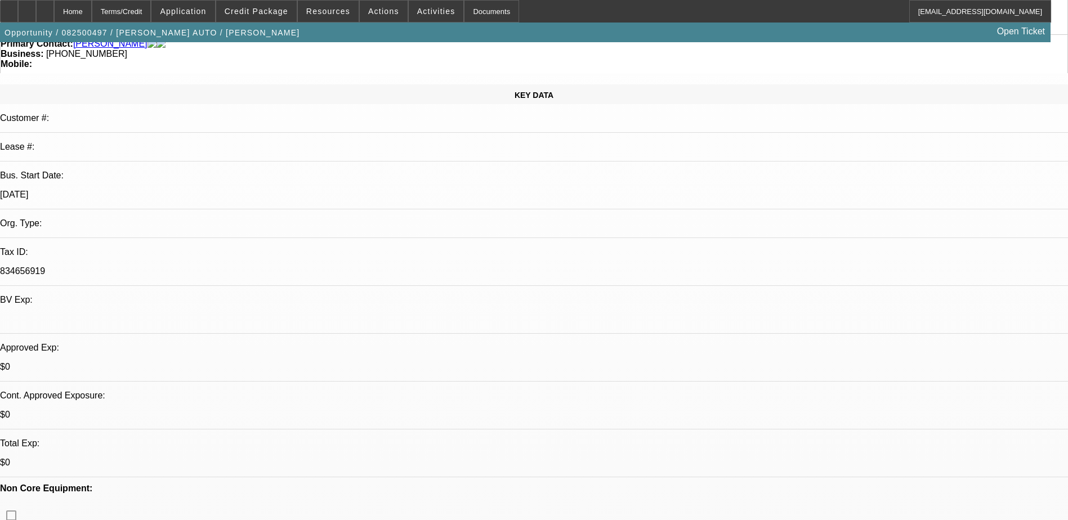
scroll to position [0, 0]
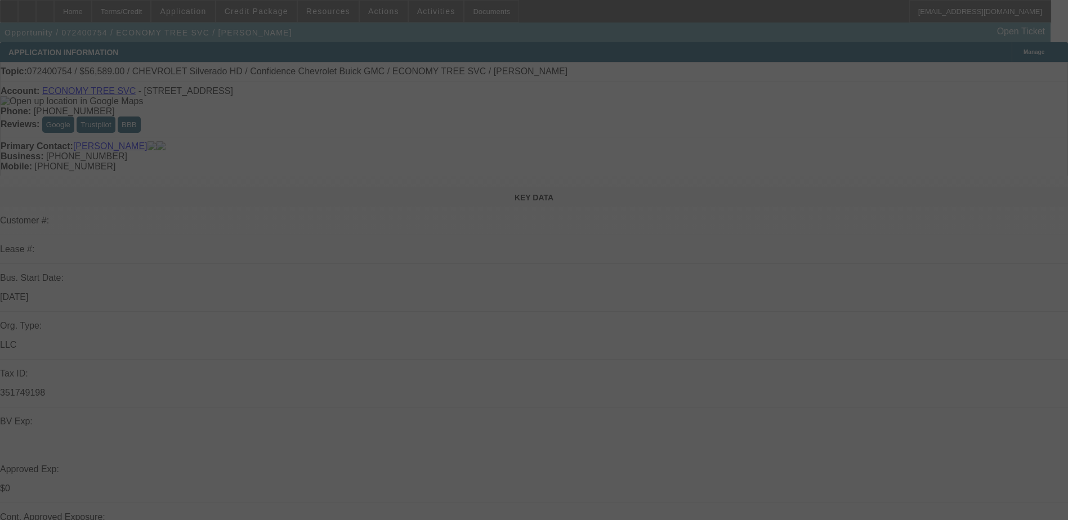
select select "0"
select select "2"
select select "0.1"
select select "4"
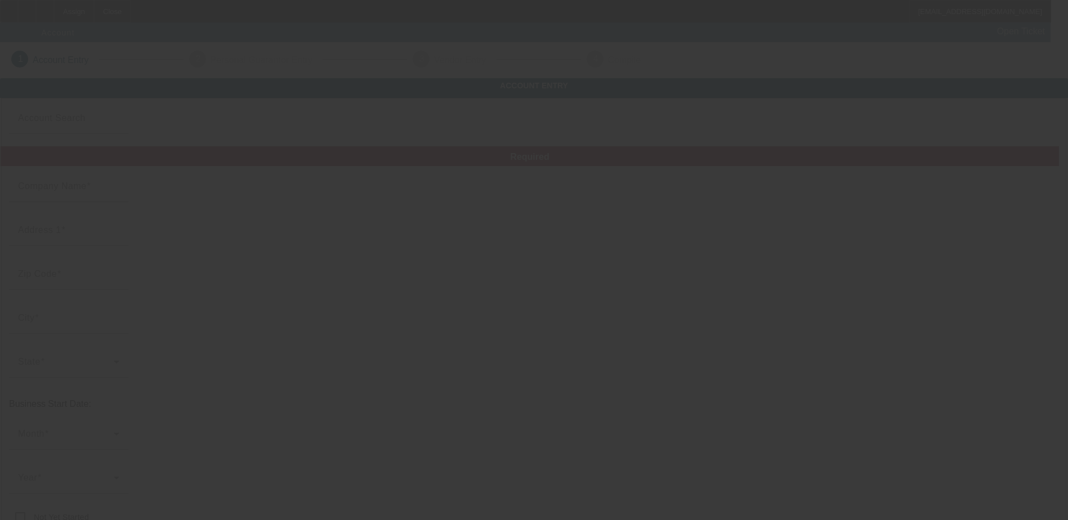
type input "ECONOMY TREE SVC"
type input "1800 W Ridge Rd"
type input "46408"
type input "Gary"
type input "[PHONE_NUMBER]"
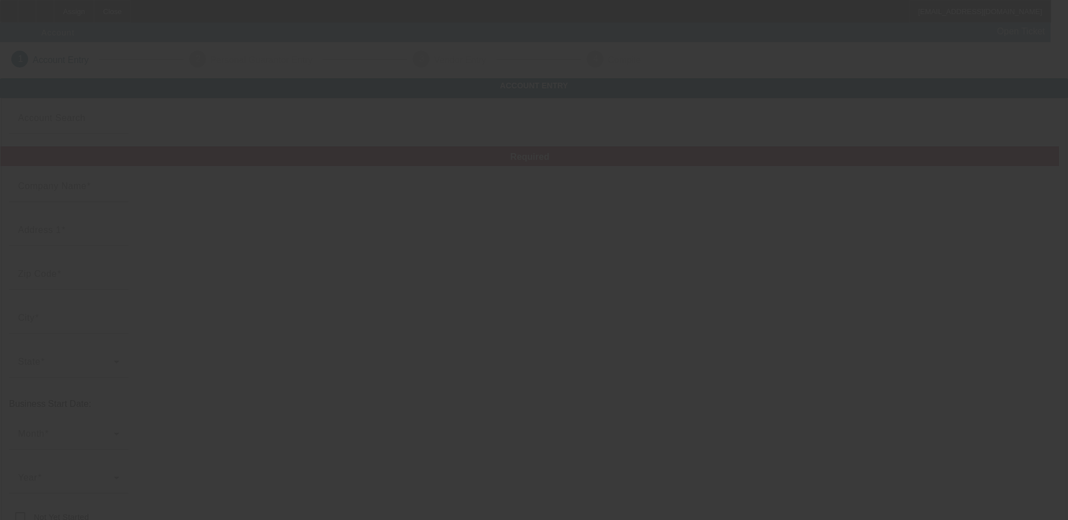
type input "(219) 985-1797"
type input "351749198"
type input "https://WWW6.ECONOMYTREESERVICES.COM"
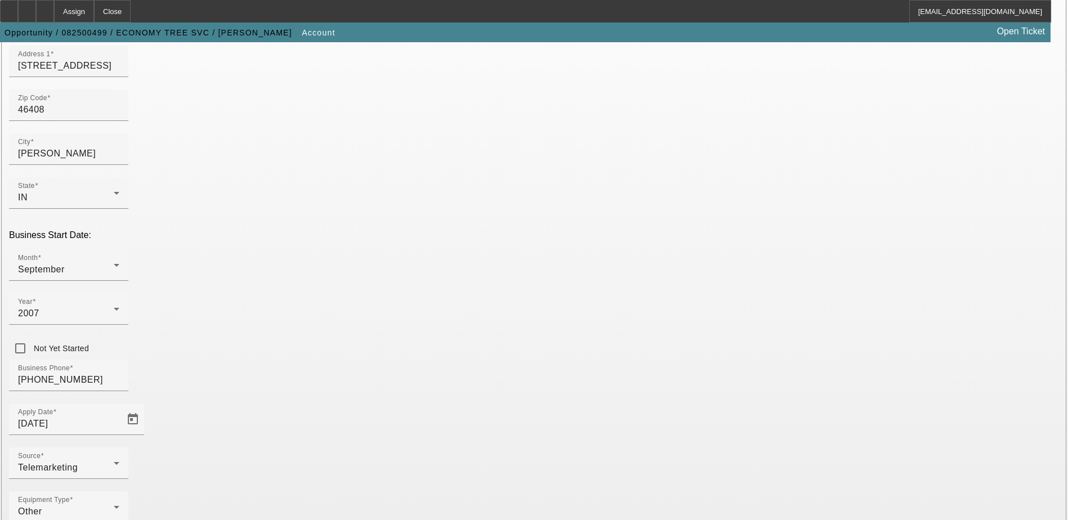
scroll to position [190, 0]
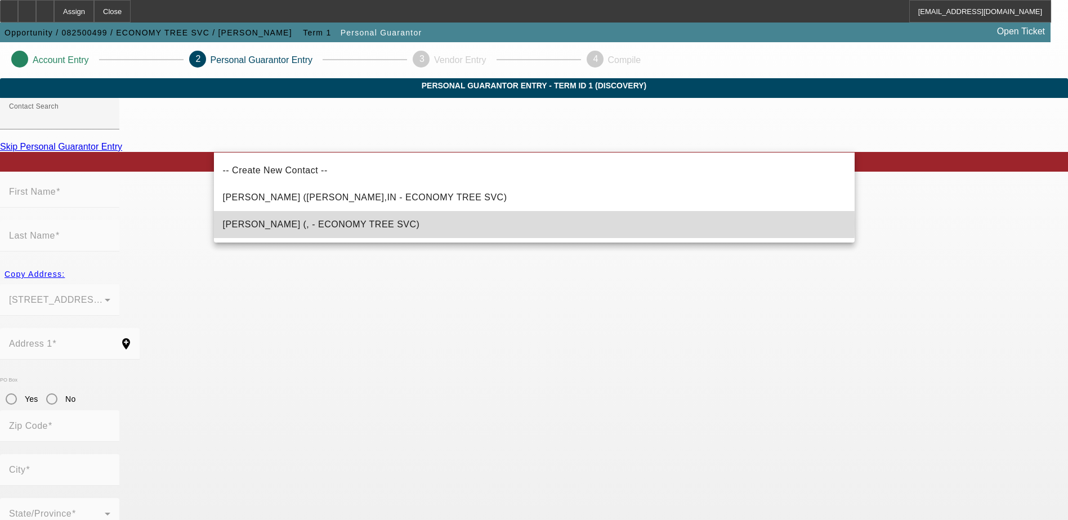
click at [399, 223] on mat-option "German, Mike (, - ECONOMY TREE SVC)" at bounding box center [534, 224] width 641 height 27
type input "German, Mike (, - ECONOMY TREE SVC)"
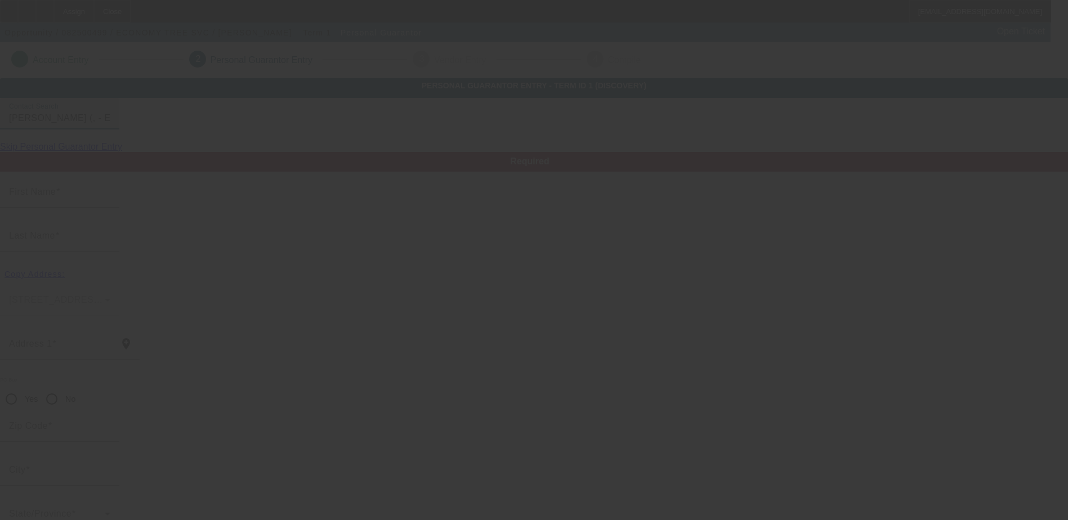
type input "Mike"
type input "German"
radio input "true"
type input "(219) 980-1979"
type input "(219) 746-4373"
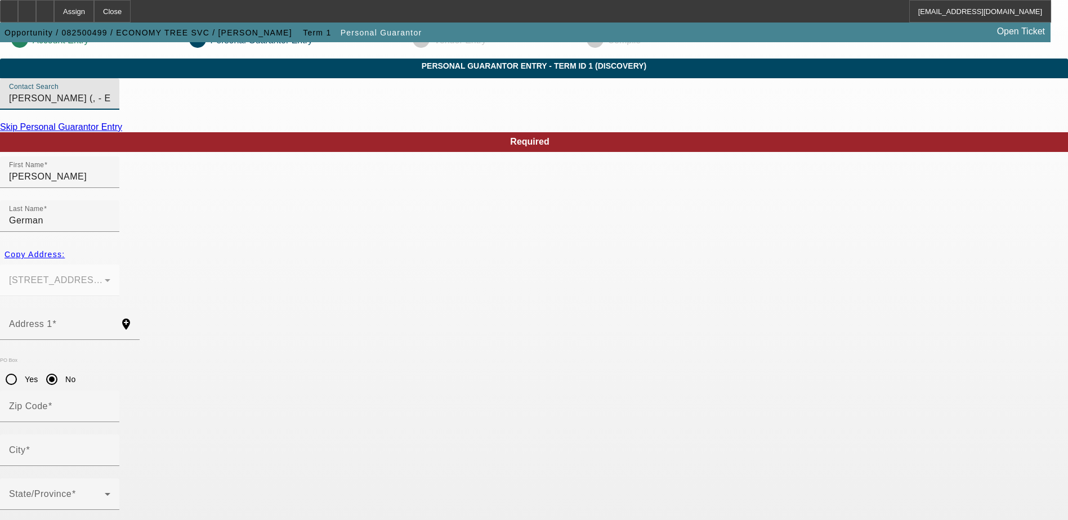
scroll to position [30, 0]
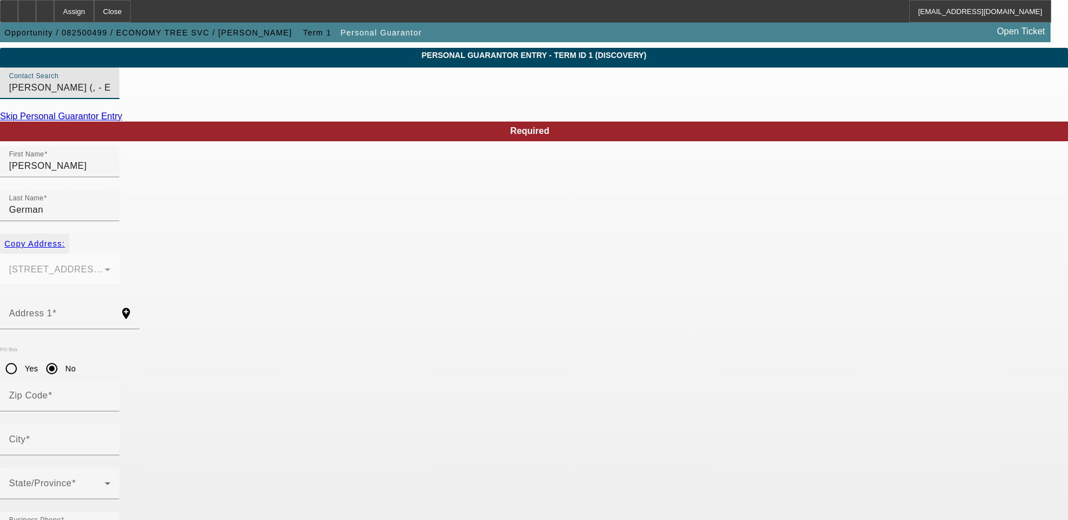
click at [65, 239] on span "Copy Address:" at bounding box center [35, 243] width 60 height 9
type input "1800 W Ridge Rd"
radio input "false"
type input "46408"
type input "Gary"
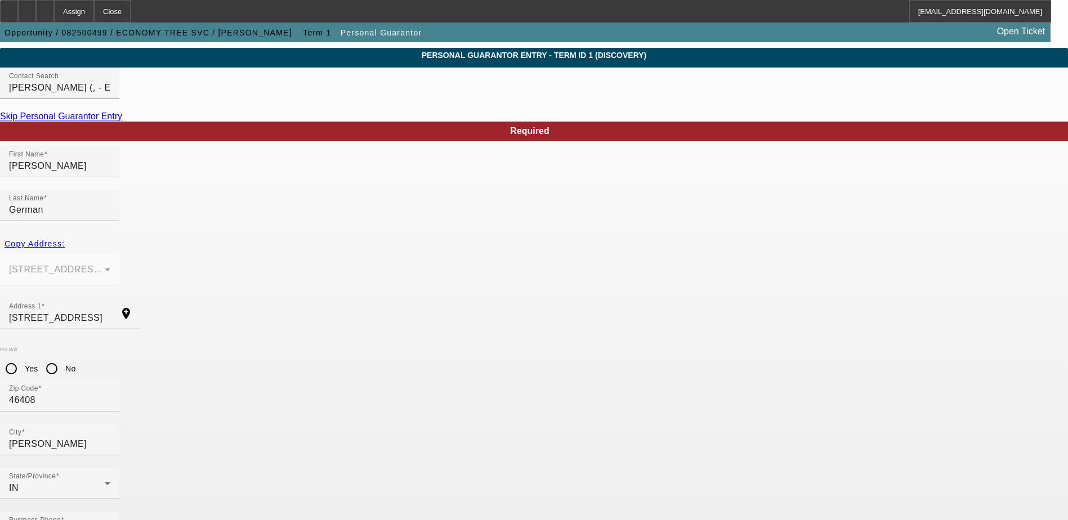
type input "100"
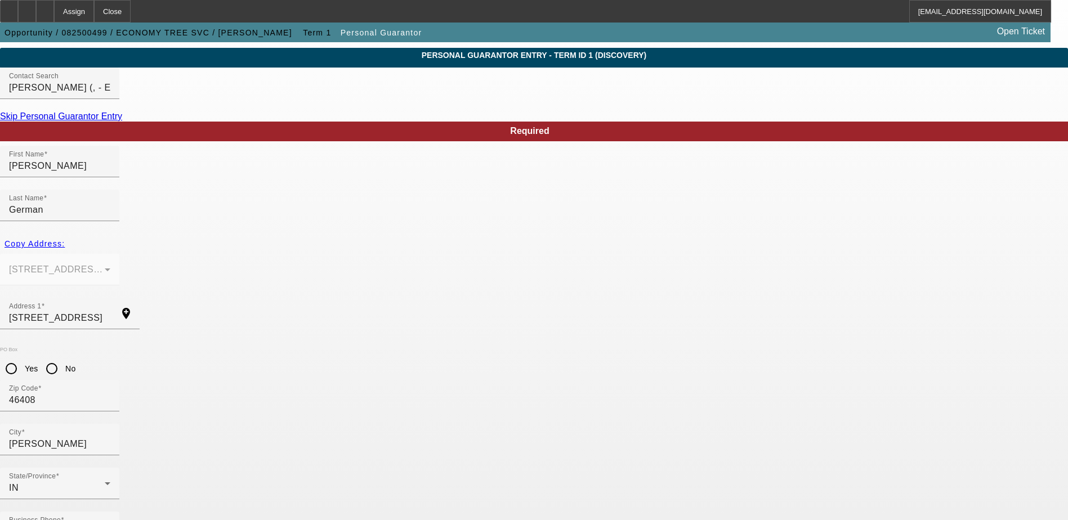
type input "000-00-0000"
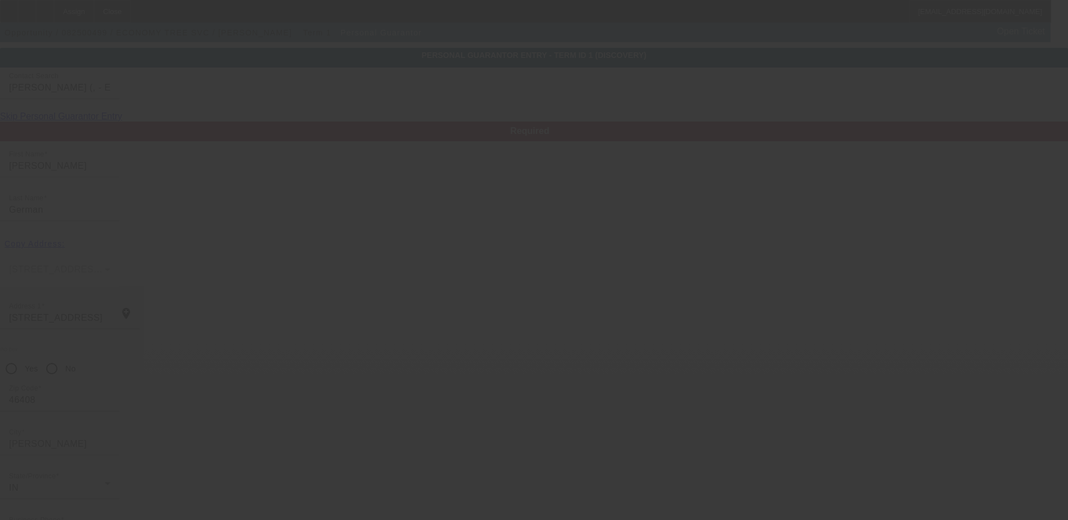
scroll to position [0, 0]
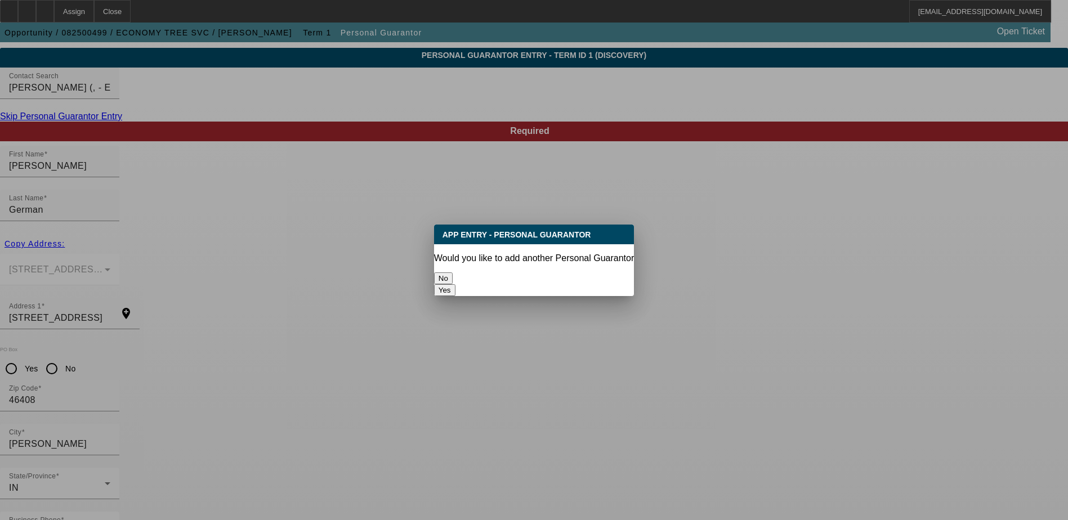
click at [453, 272] on button "No" at bounding box center [443, 278] width 19 height 12
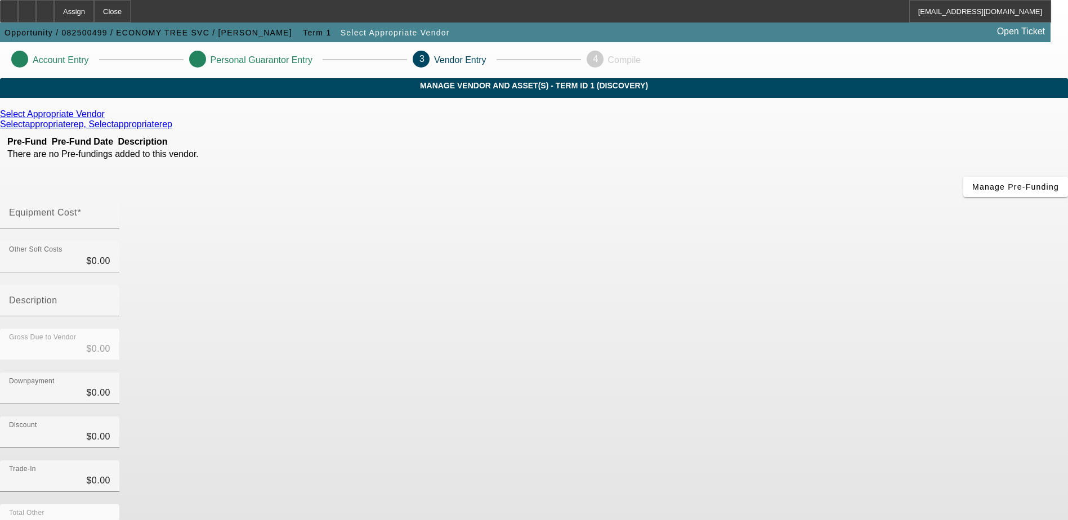
click at [108, 119] on icon at bounding box center [108, 114] width 0 height 10
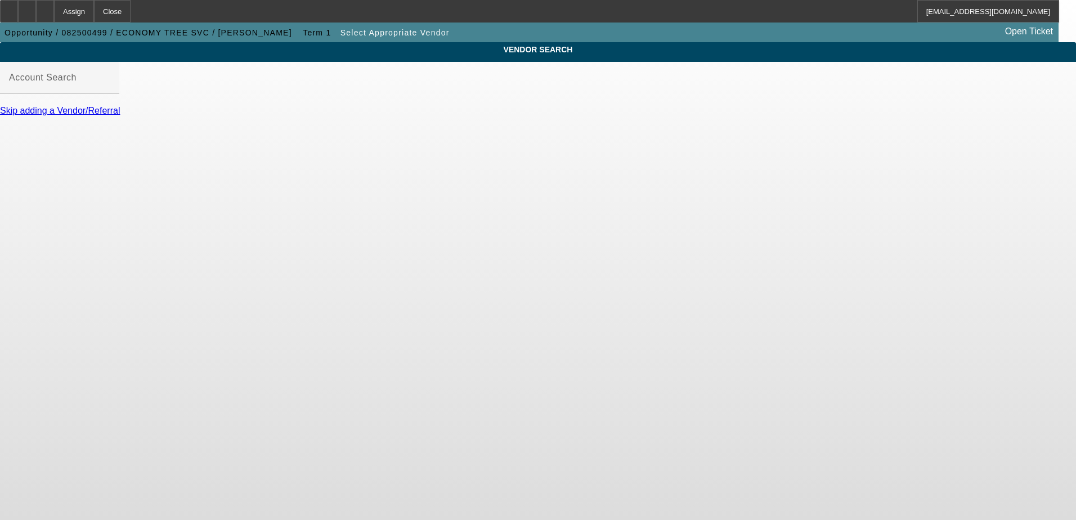
click at [120, 115] on link "Skip adding a Vendor/Referral" at bounding box center [60, 111] width 120 height 10
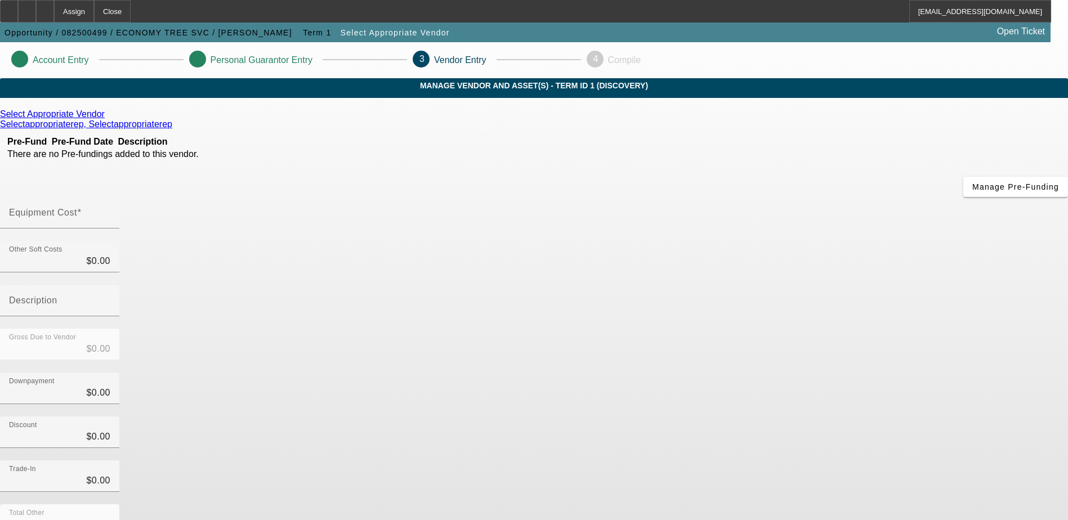
click at [108, 119] on icon at bounding box center [108, 114] width 0 height 10
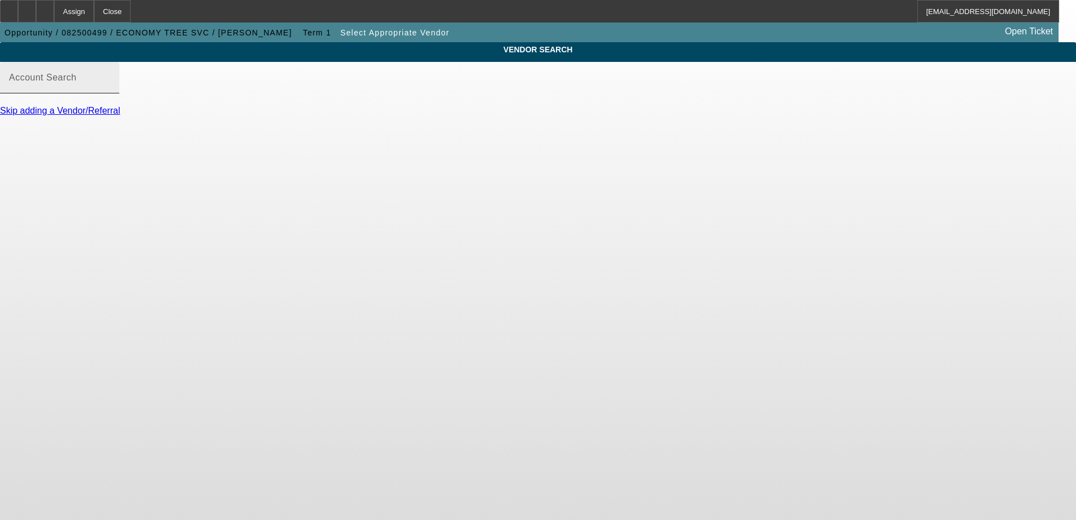
click at [110, 89] on input "Account Search" at bounding box center [59, 82] width 101 height 14
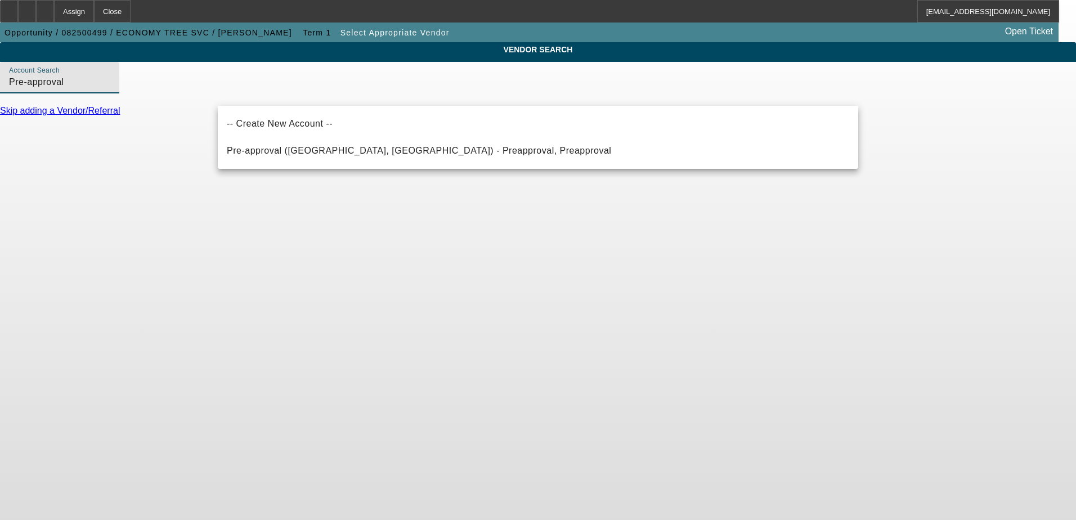
click at [296, 144] on span "Pre-approval (Northbrook, IL) - Preapproval, Preapproval" at bounding box center [419, 151] width 384 height 14
type input "Pre-approval (Northbrook, IL) - Preapproval, Preapproval"
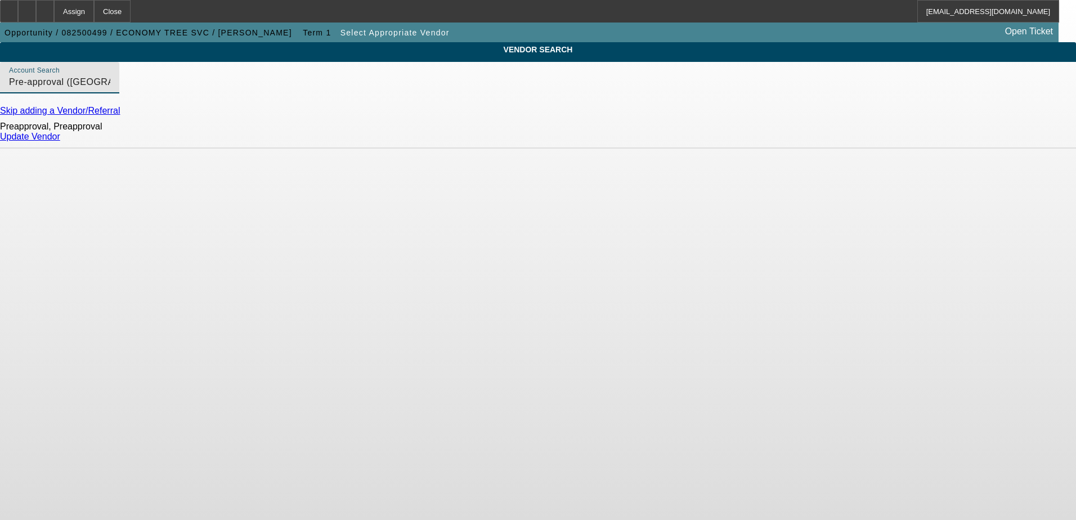
click at [60, 141] on link "Update Vendor" at bounding box center [30, 137] width 60 height 10
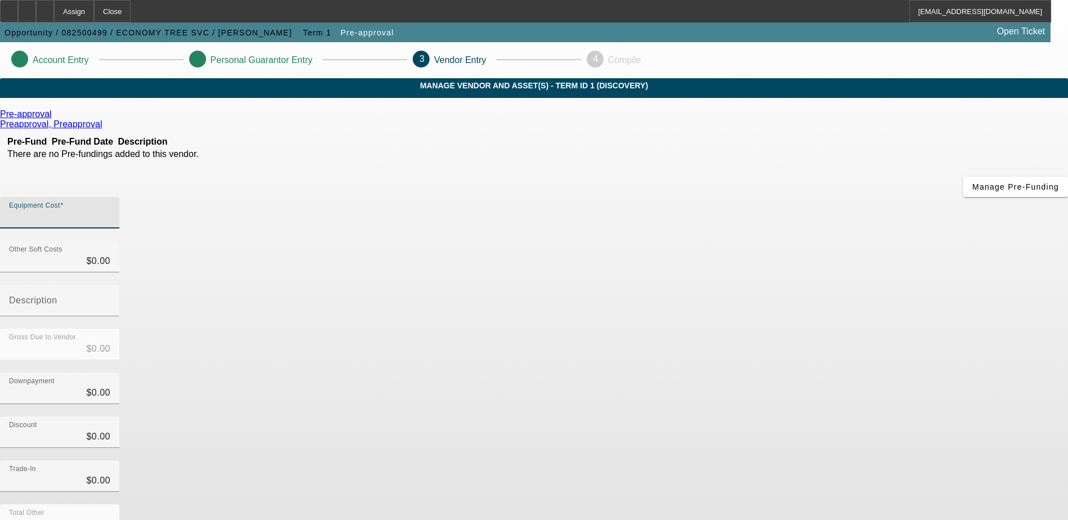
click at [110, 211] on input "Equipment Cost" at bounding box center [59, 218] width 101 height 14
type input "1"
type input "$1.00"
type input "10"
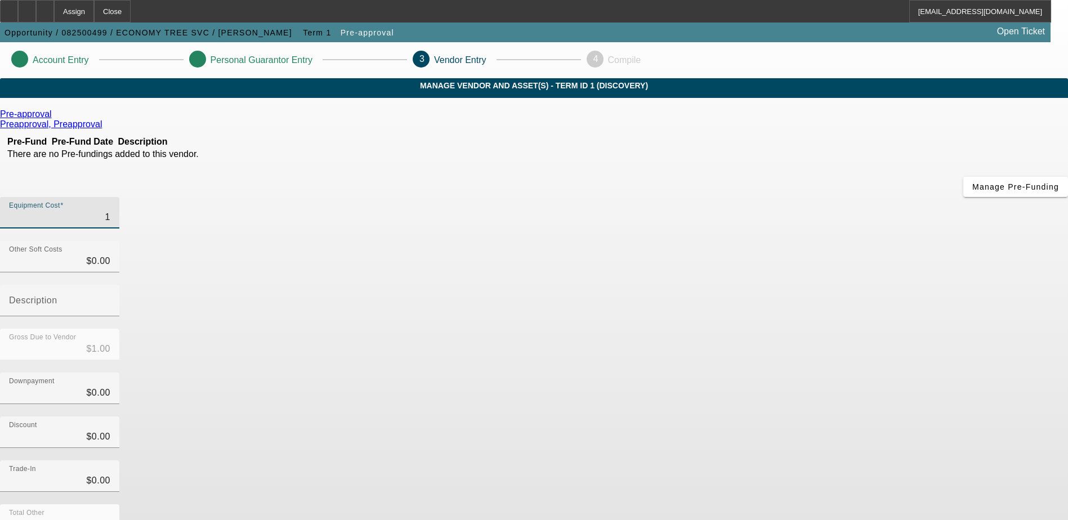
type input "$10.00"
type input "100"
type input "$100.00"
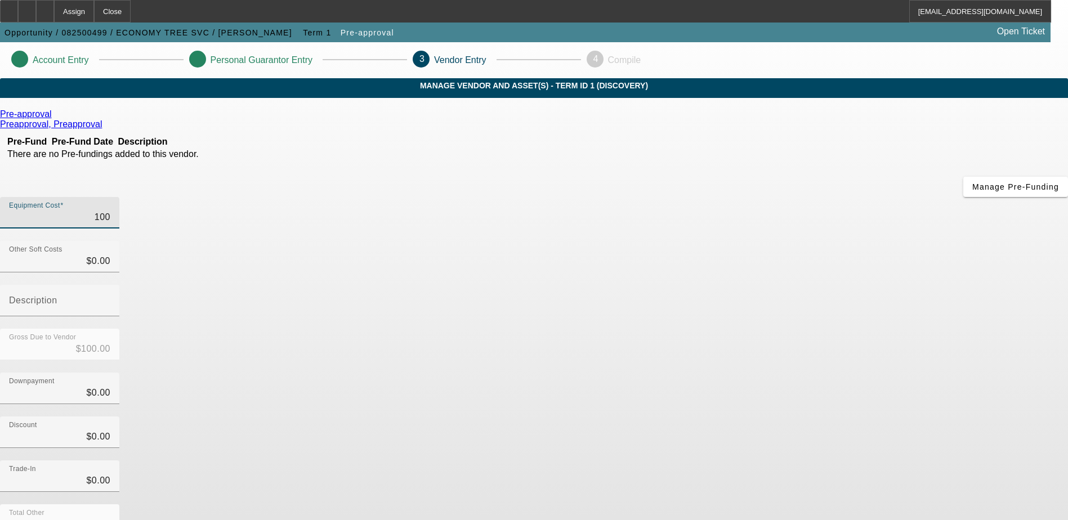
type input "1000"
type input "$1,000.00"
type input "10000"
type input "$10,000.00"
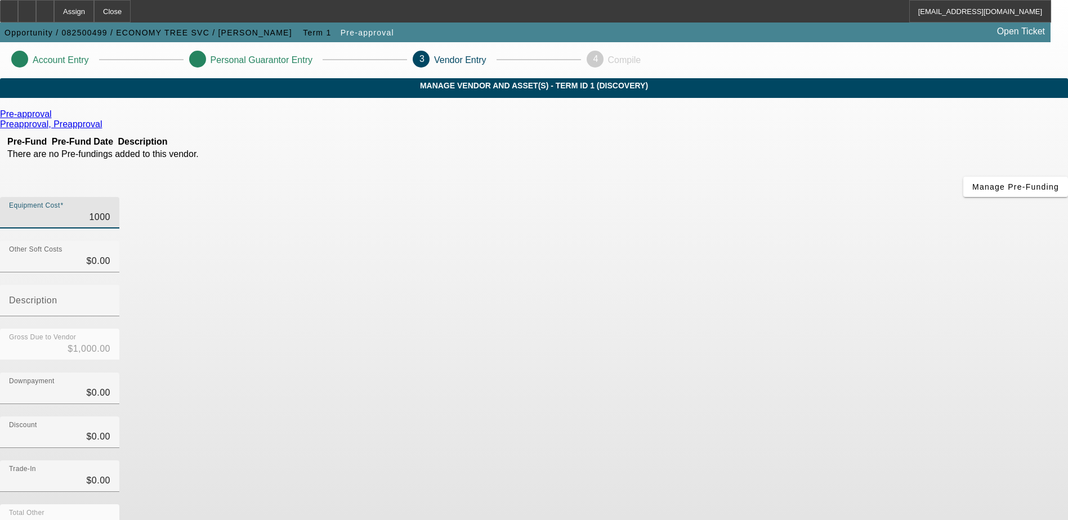
type input "$10,000.00"
type input "100000"
type input "$100,000.00"
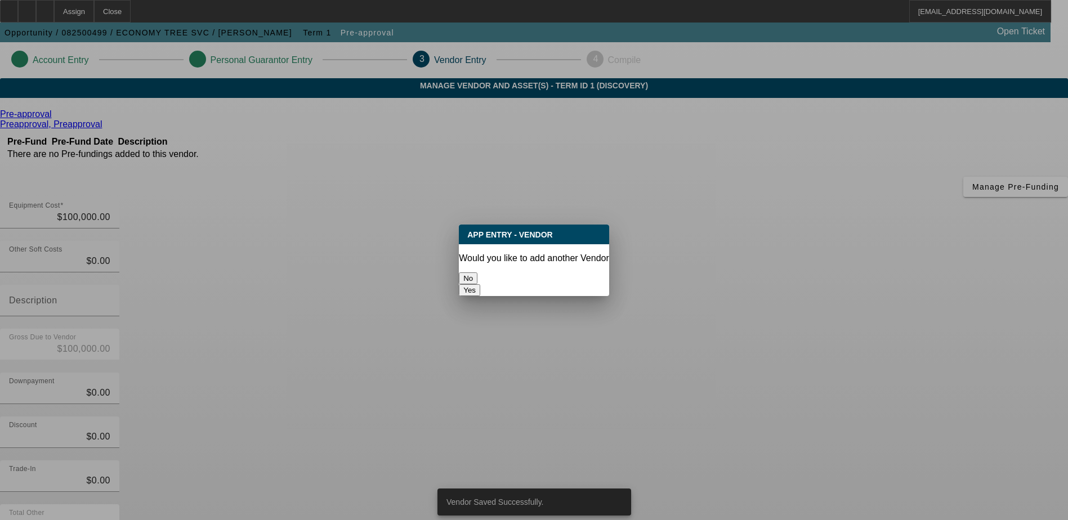
click at [477, 272] on button "No" at bounding box center [468, 278] width 19 height 12
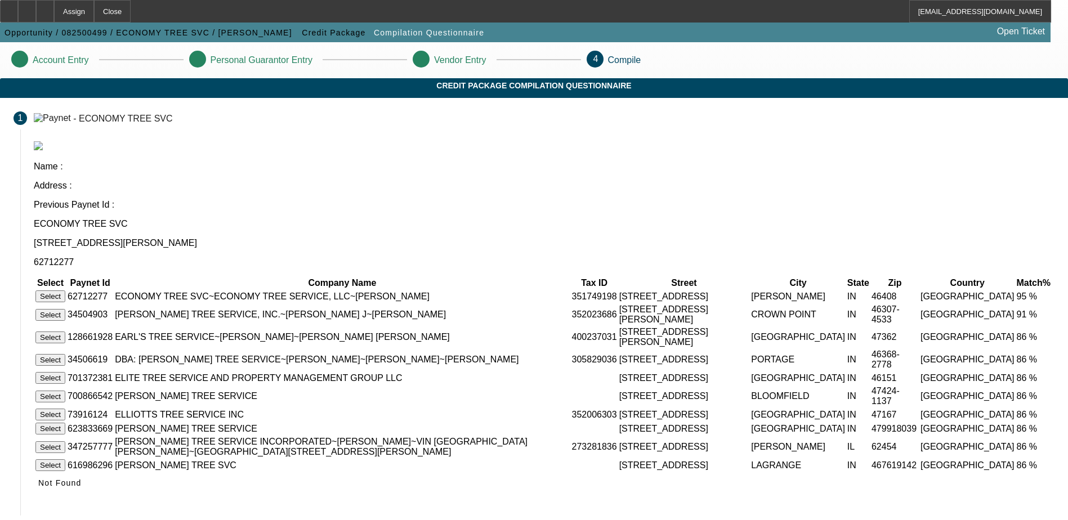
click at [65, 290] on button "Select" at bounding box center [50, 296] width 30 height 12
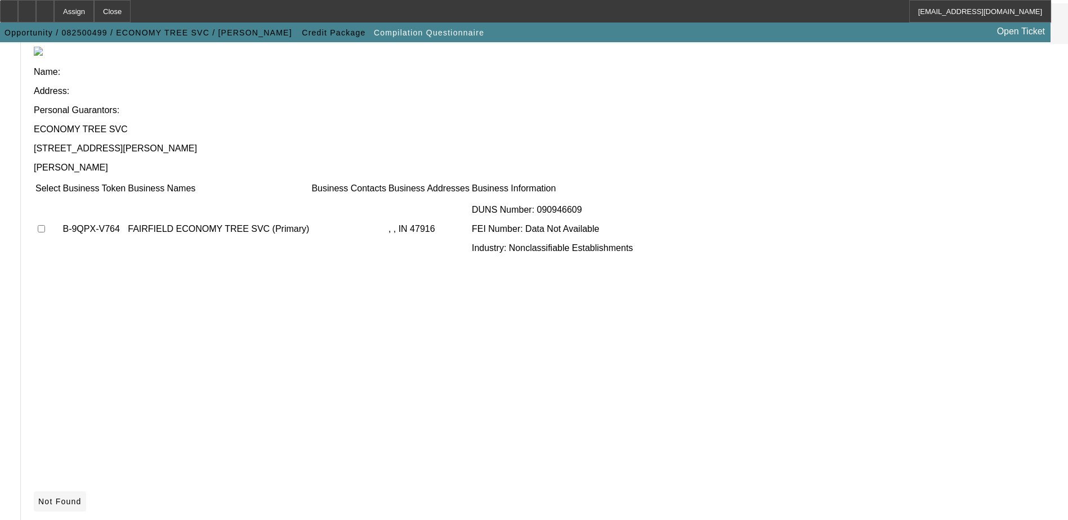
click at [82, 497] on span "Not Found" at bounding box center [59, 501] width 43 height 9
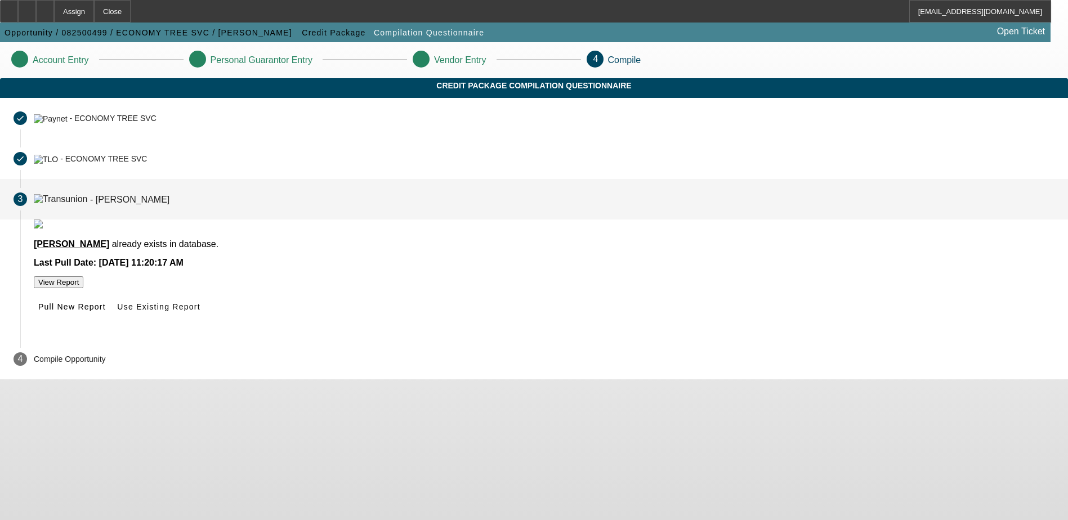
scroll to position [0, 0]
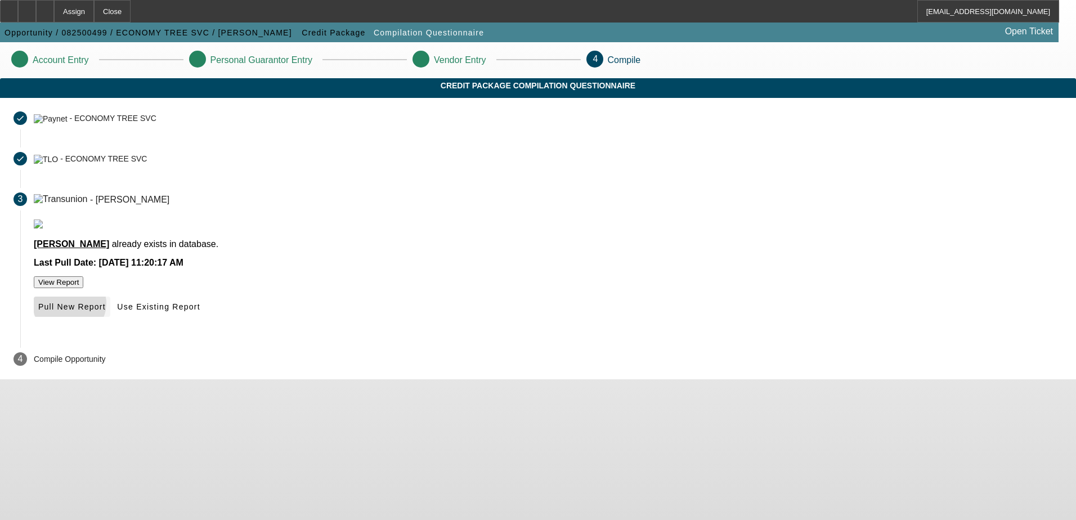
click at [106, 311] on span "Pull New Report" at bounding box center [72, 306] width 68 height 9
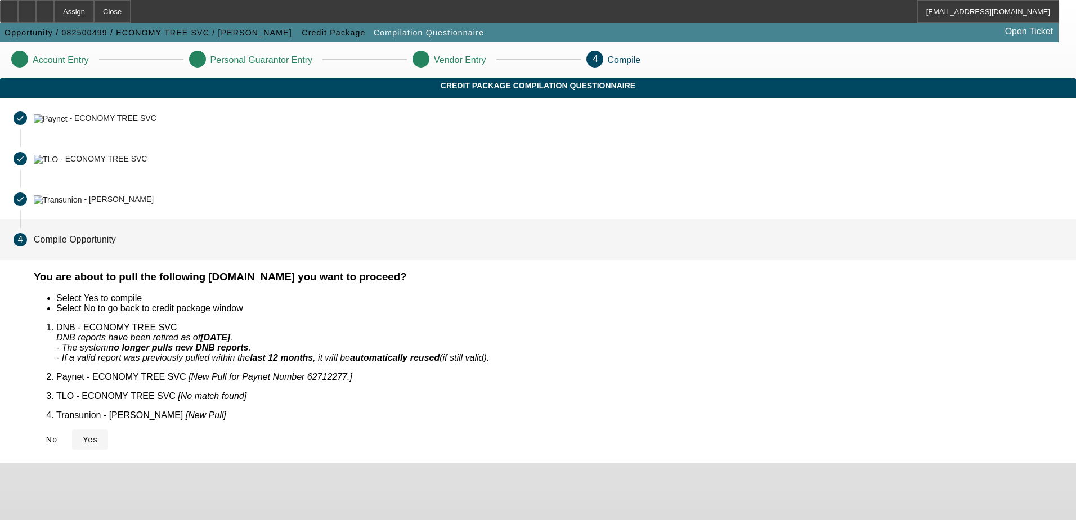
click at [98, 435] on span "Yes" at bounding box center [90, 439] width 15 height 9
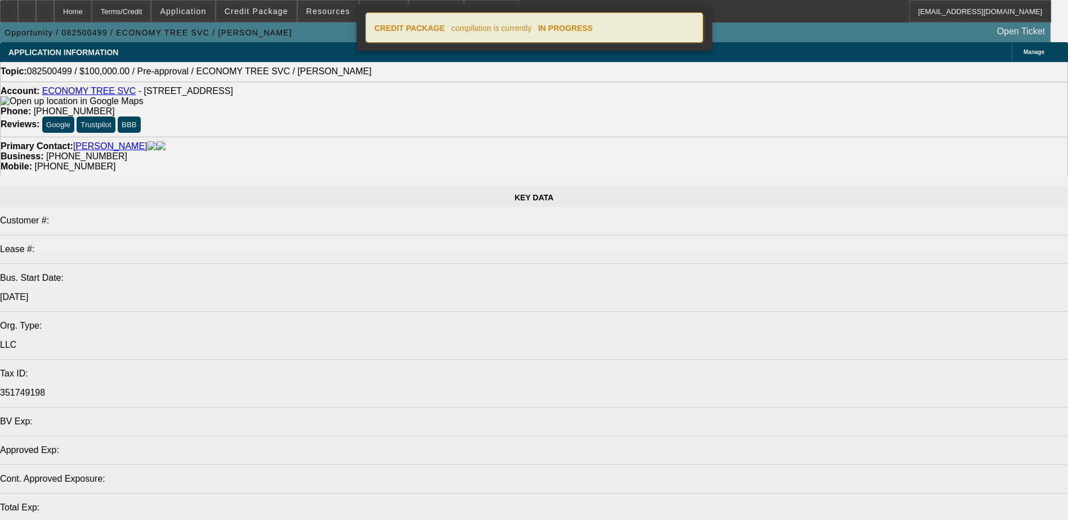
select select "0"
select select "2"
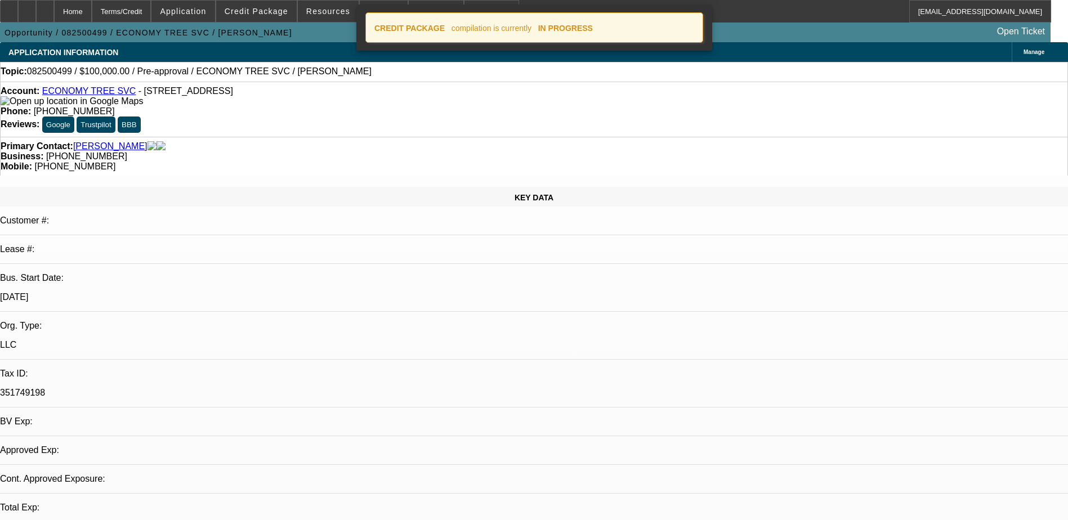
select select "2"
select select "0.1"
select select "4"
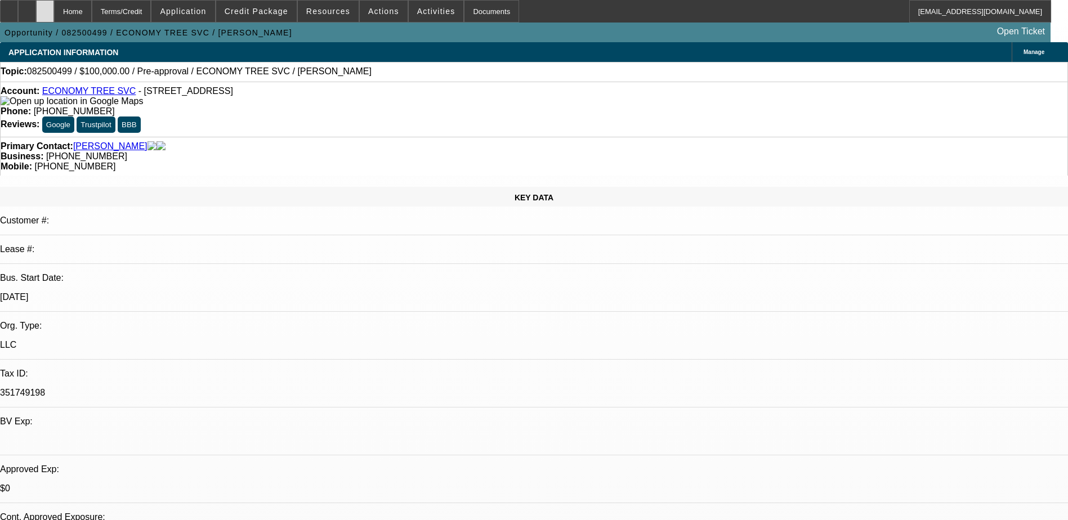
click at [54, 13] on div at bounding box center [45, 11] width 18 height 23
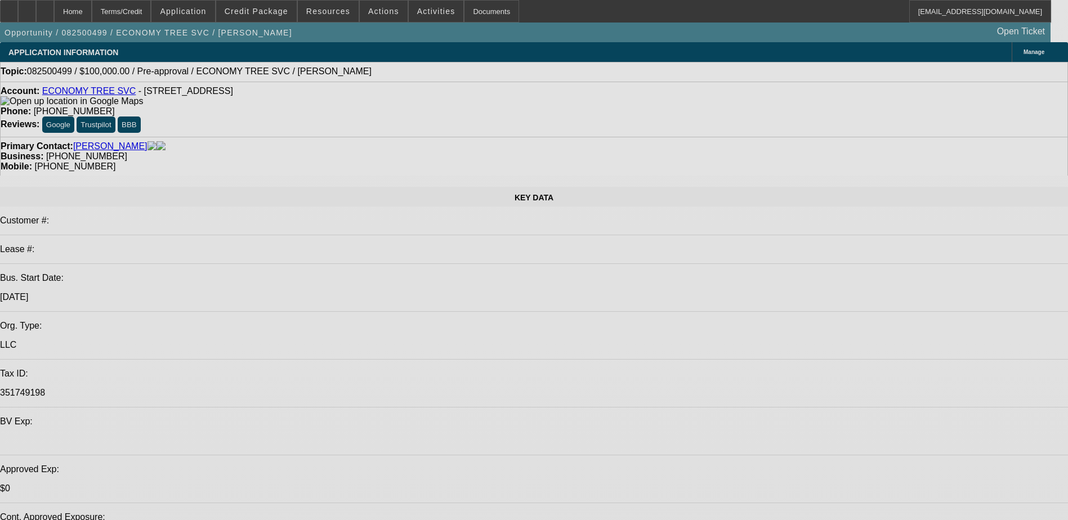
select select "0"
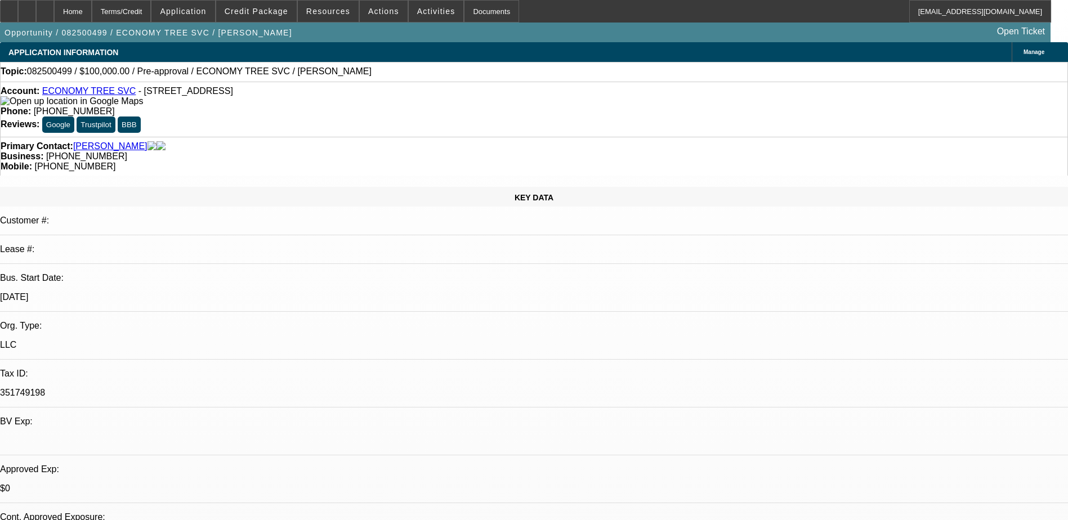
select select "2"
select select "0.1"
select select "4"
